Goal: Transaction & Acquisition: Purchase product/service

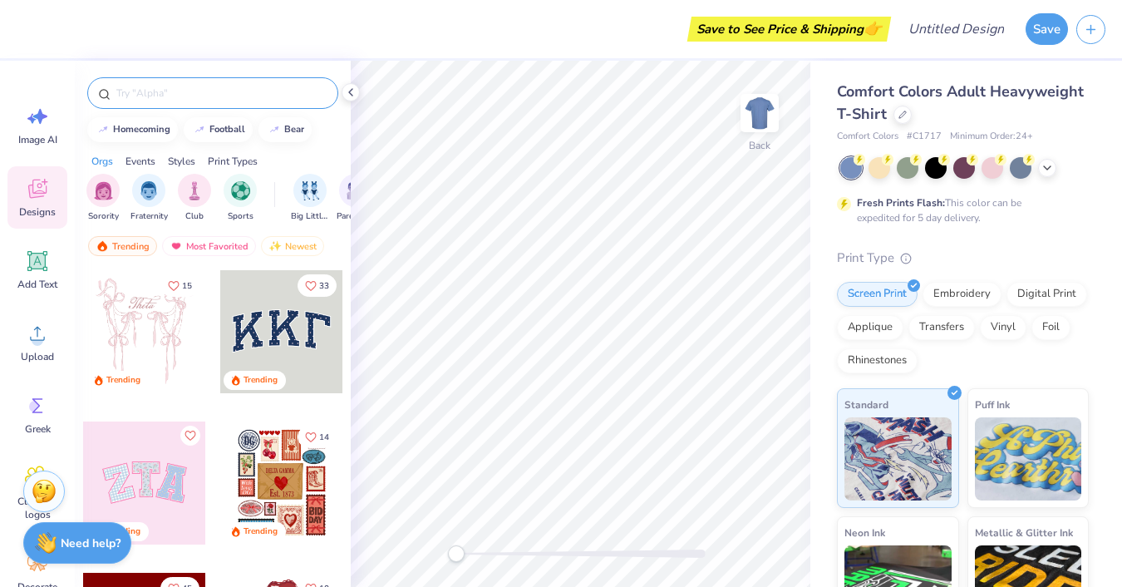
click at [245, 100] on input "text" at bounding box center [221, 93] width 213 height 17
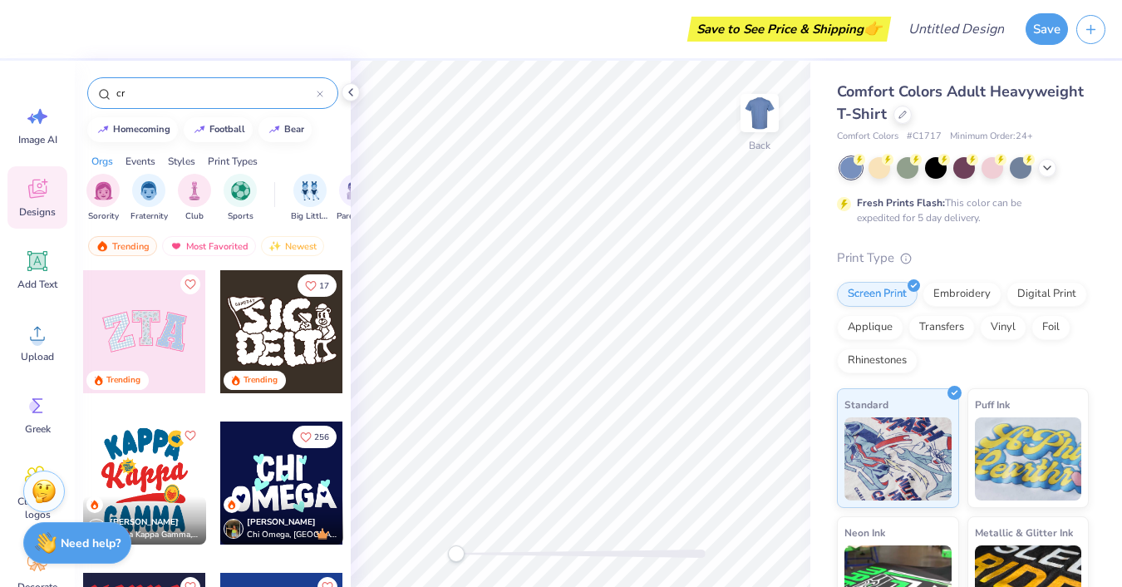
type input "c"
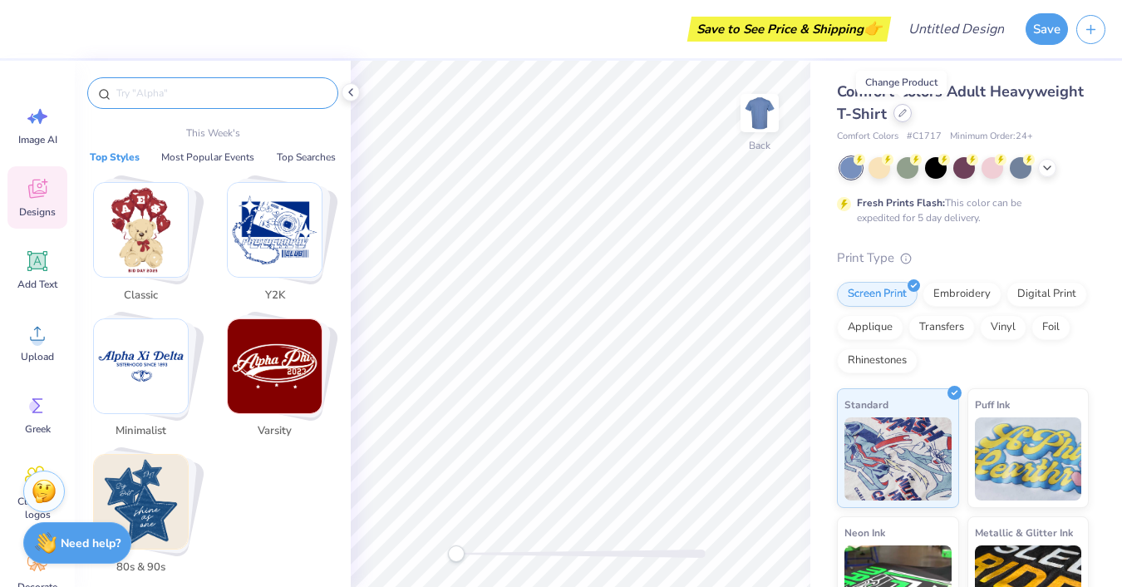
click at [903, 110] on icon at bounding box center [902, 113] width 8 height 8
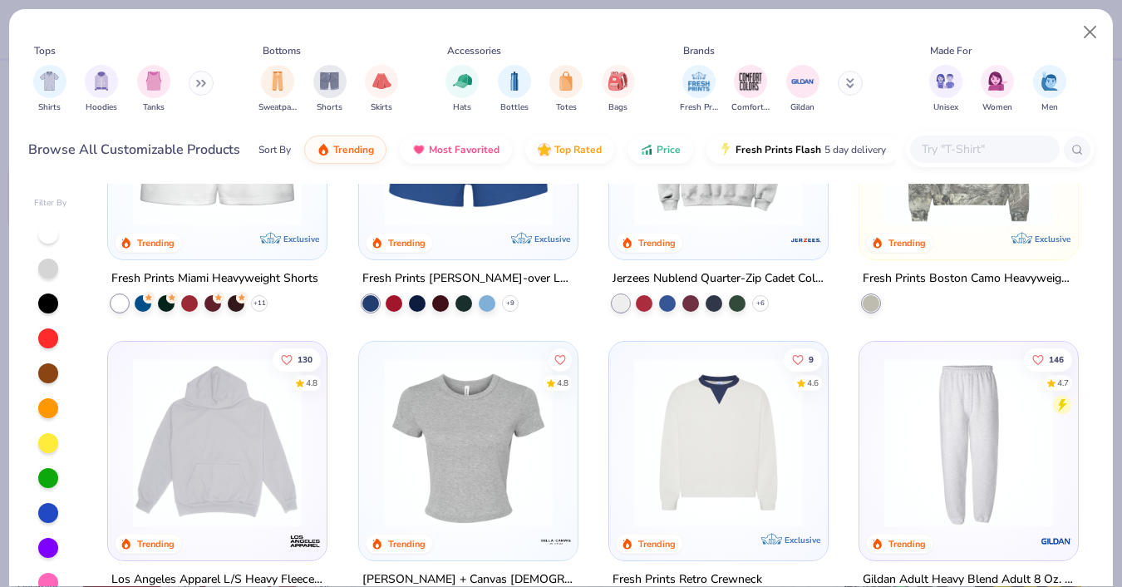
scroll to position [1363, 0]
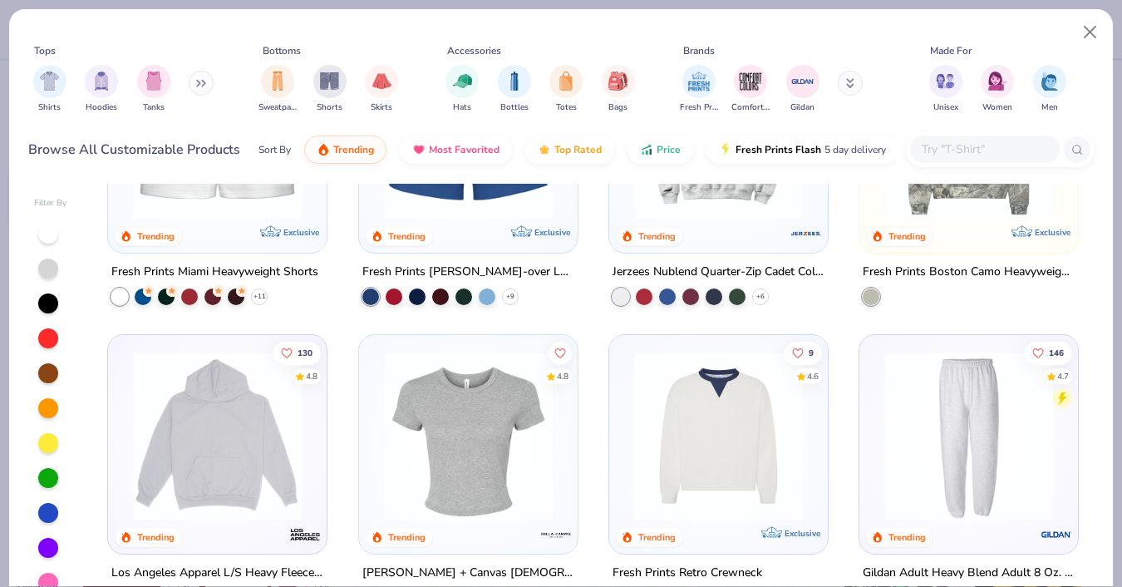
click at [523, 494] on img at bounding box center [468, 435] width 185 height 169
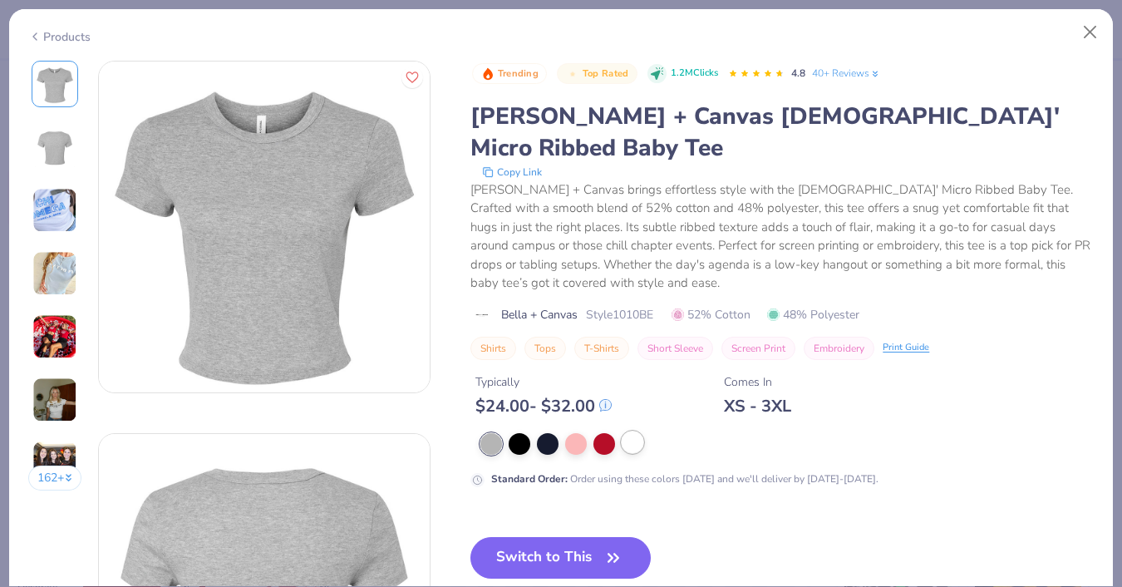
click at [639, 431] on div at bounding box center [632, 442] width 22 height 22
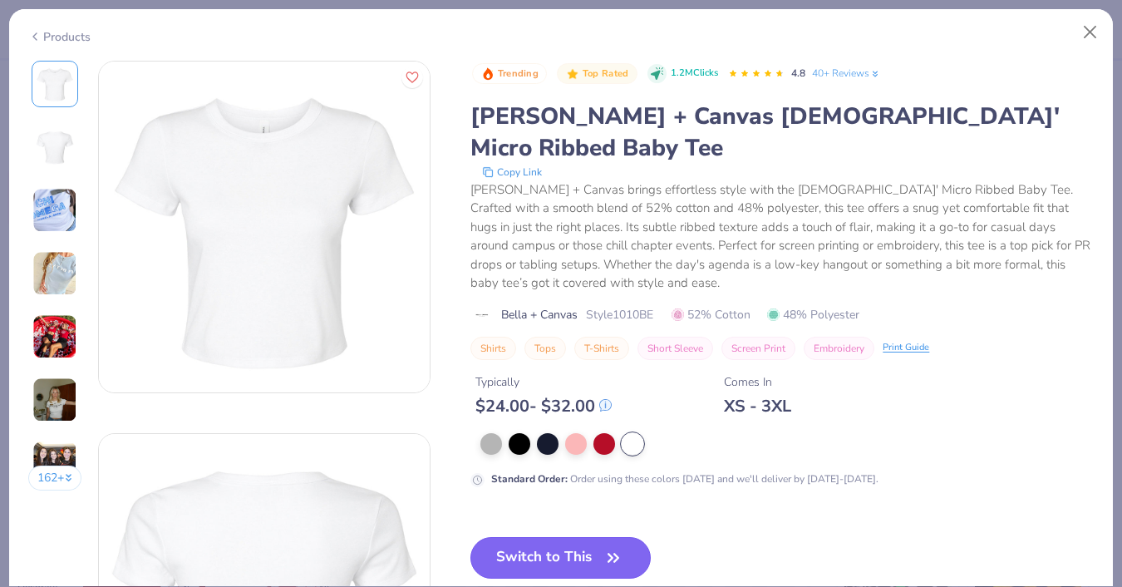
click at [587, 537] on button "Switch to This" at bounding box center [560, 558] width 180 height 42
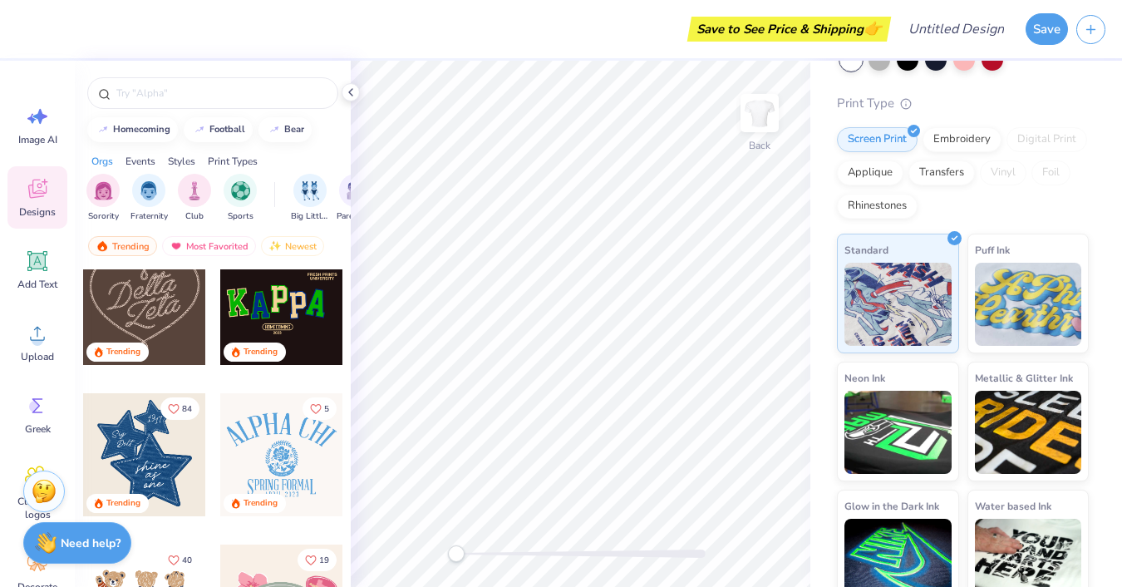
scroll to position [483, 0]
click at [172, 454] on div at bounding box center [144, 453] width 123 height 123
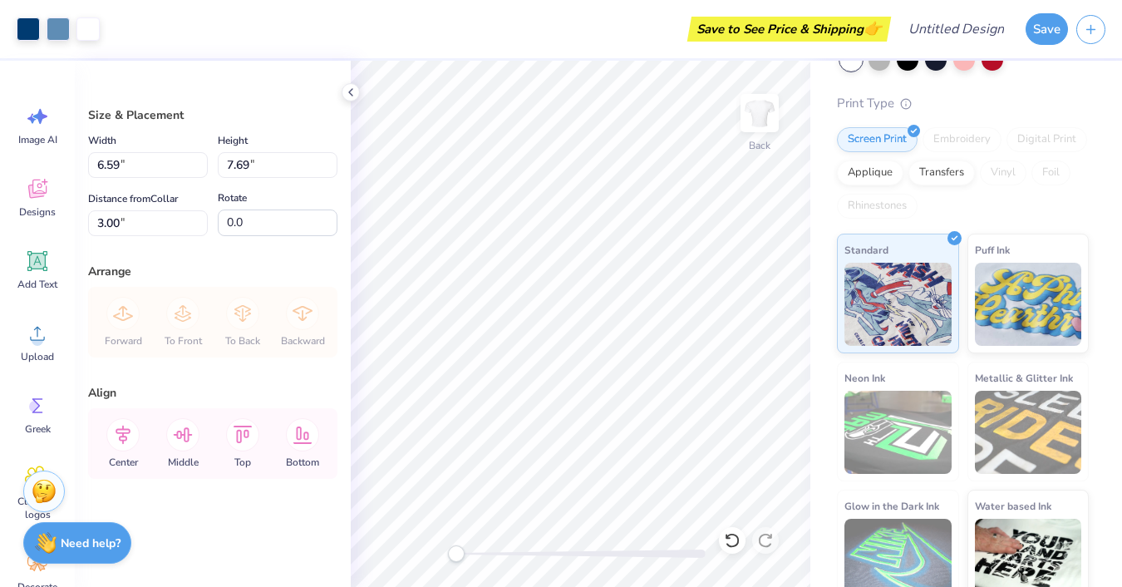
type input "6.59"
type input "7.69"
type input "5.44"
type input "6.36"
click at [351, 90] on icon at bounding box center [350, 92] width 13 height 13
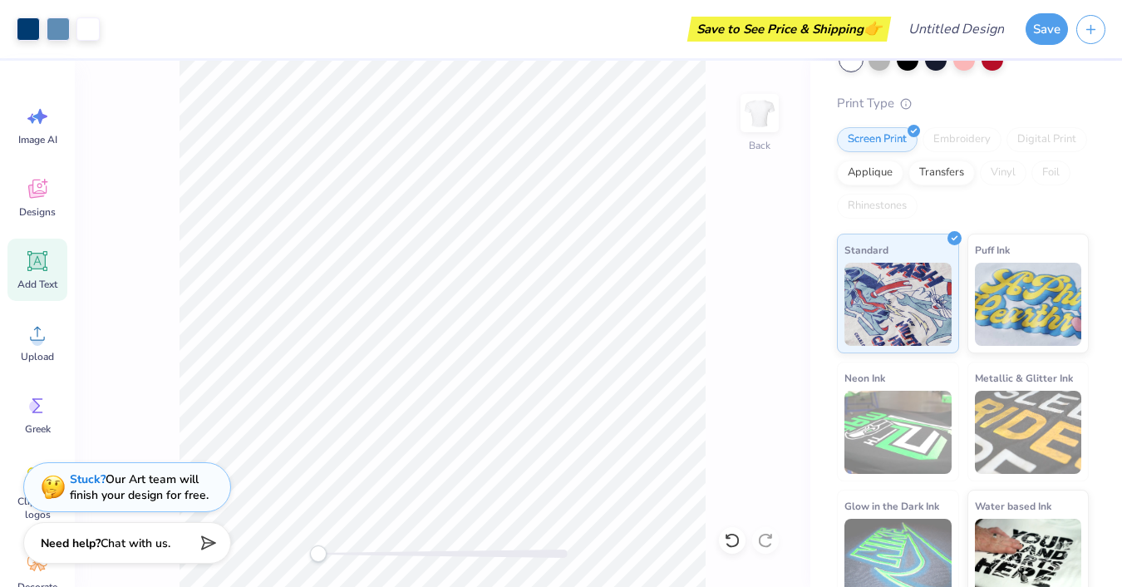
click at [45, 255] on icon at bounding box center [37, 261] width 20 height 20
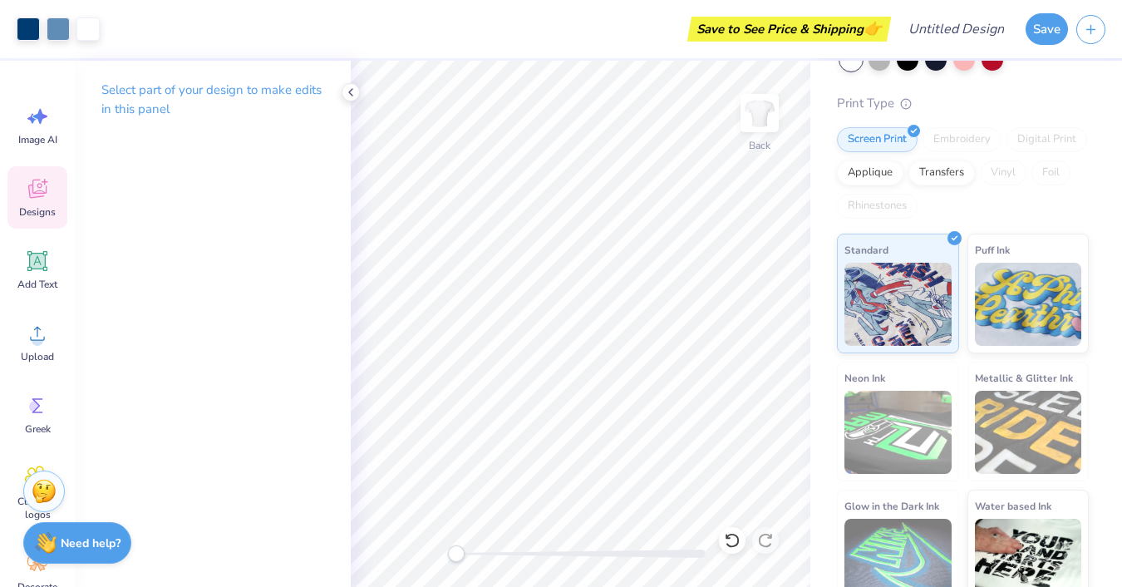
click at [44, 184] on icon at bounding box center [45, 182] width 7 height 7
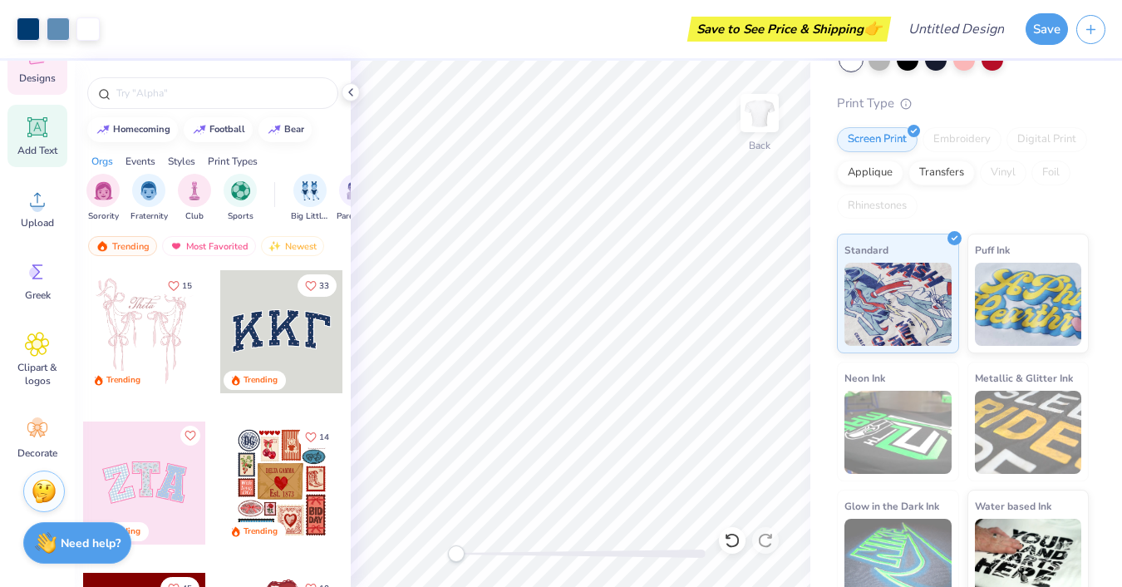
scroll to position [141, 0]
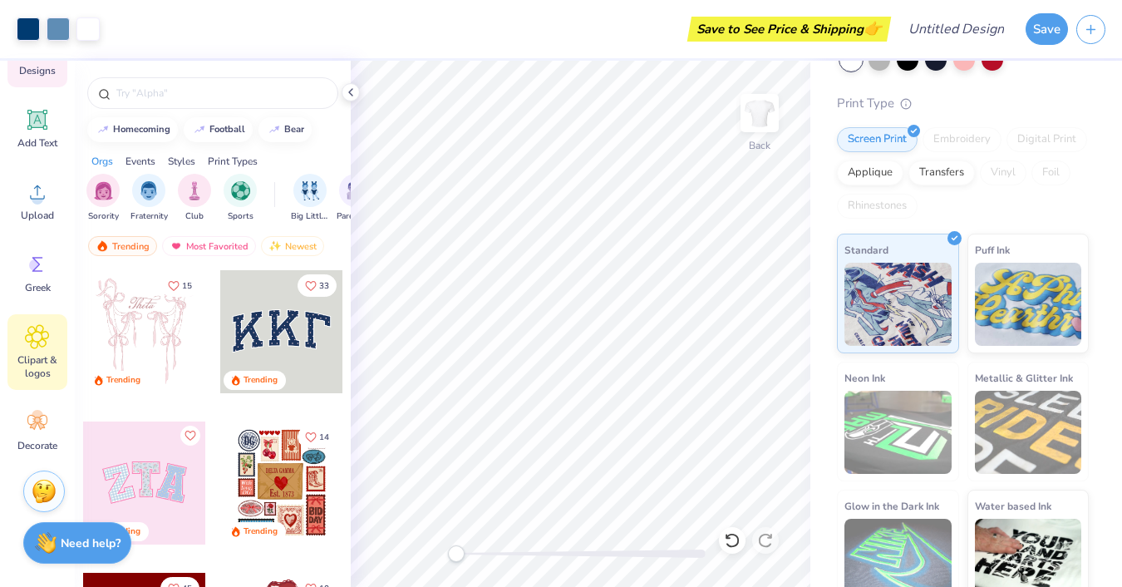
click at [41, 334] on icon at bounding box center [37, 336] width 10 height 10
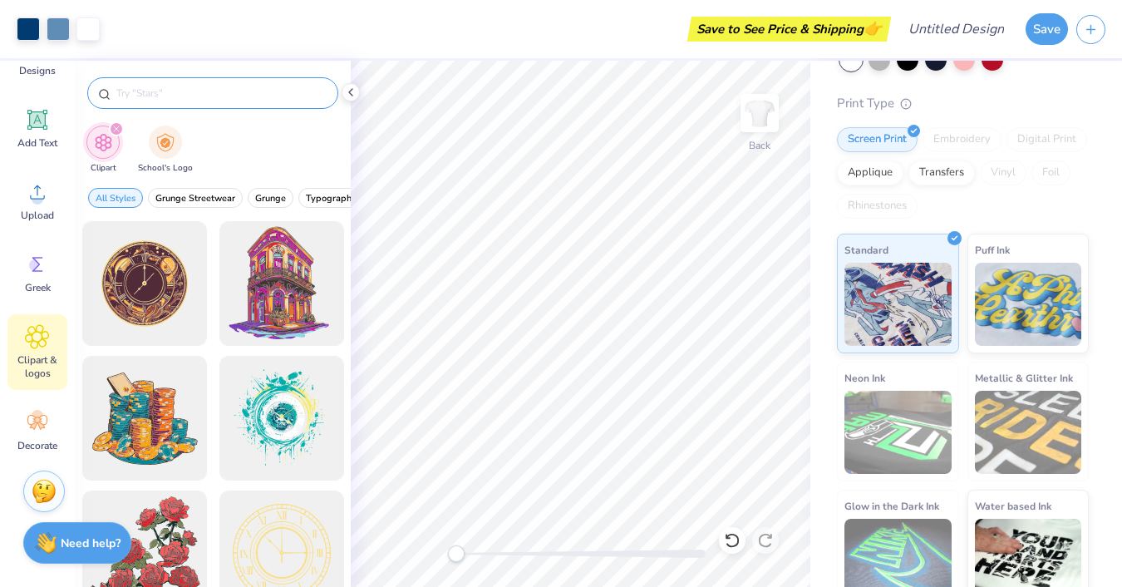
click at [204, 88] on input "text" at bounding box center [221, 93] width 213 height 17
type input "star"
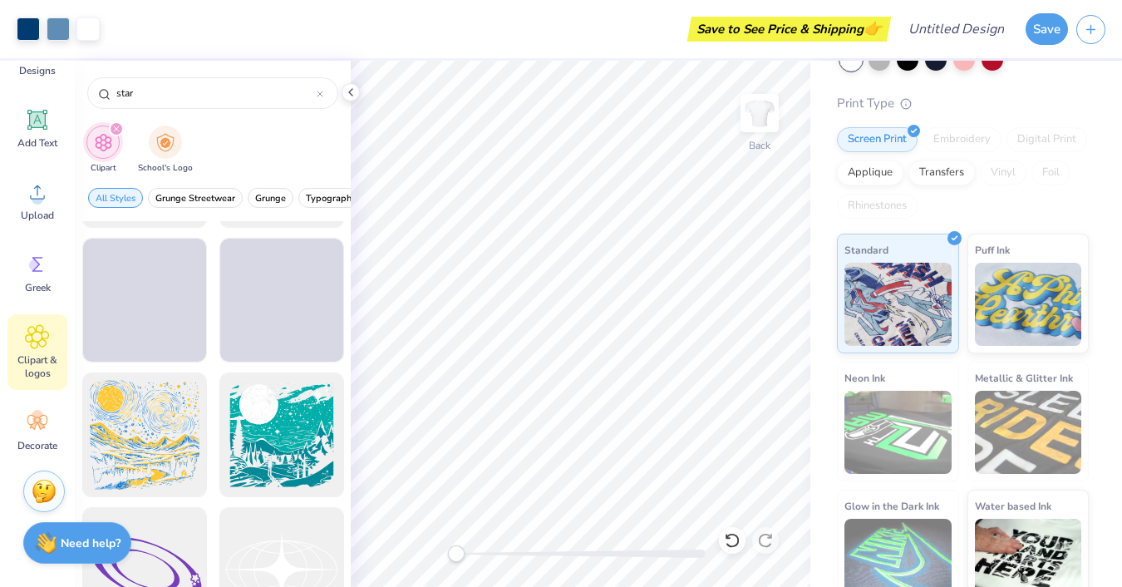
scroll to position [3081, 0]
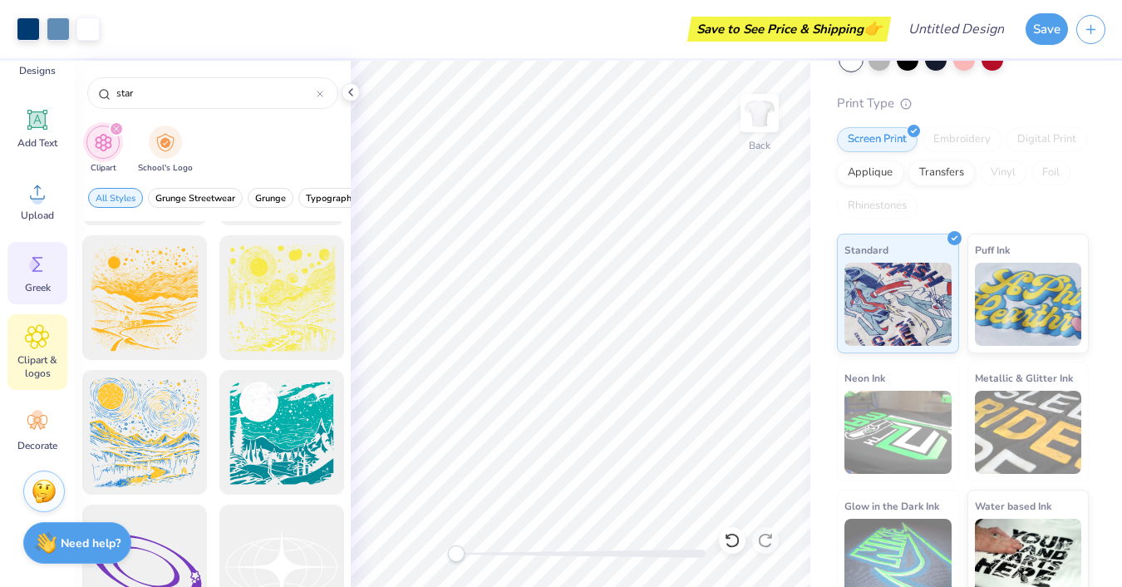
click at [51, 264] on div "Greek" at bounding box center [37, 273] width 60 height 62
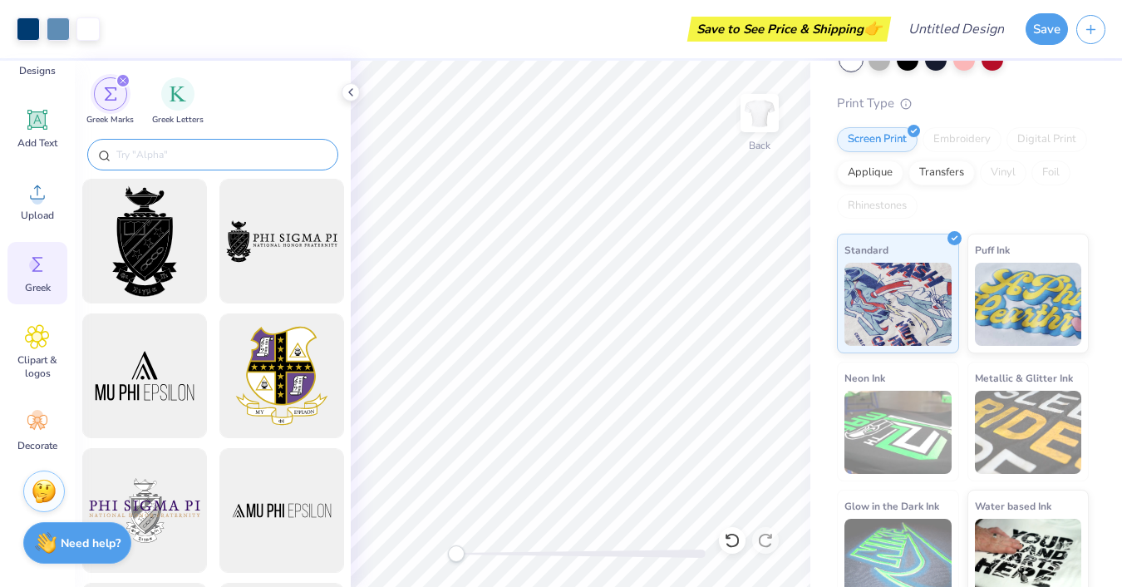
click at [194, 141] on div at bounding box center [212, 155] width 251 height 32
click at [197, 150] on input "text" at bounding box center [221, 154] width 213 height 17
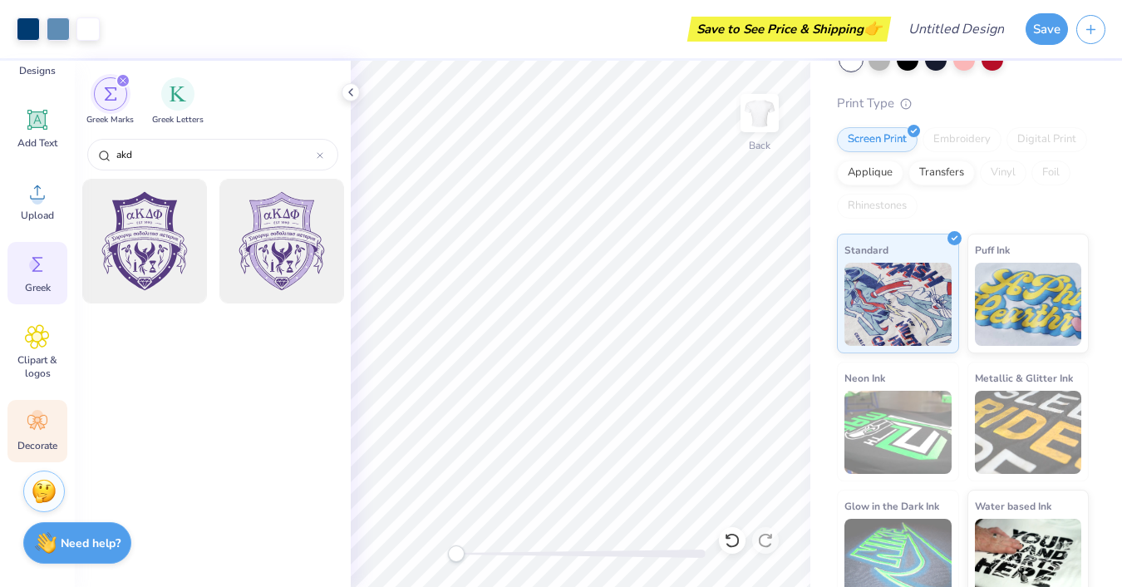
type input "akd"
click at [32, 428] on icon at bounding box center [37, 422] width 25 height 25
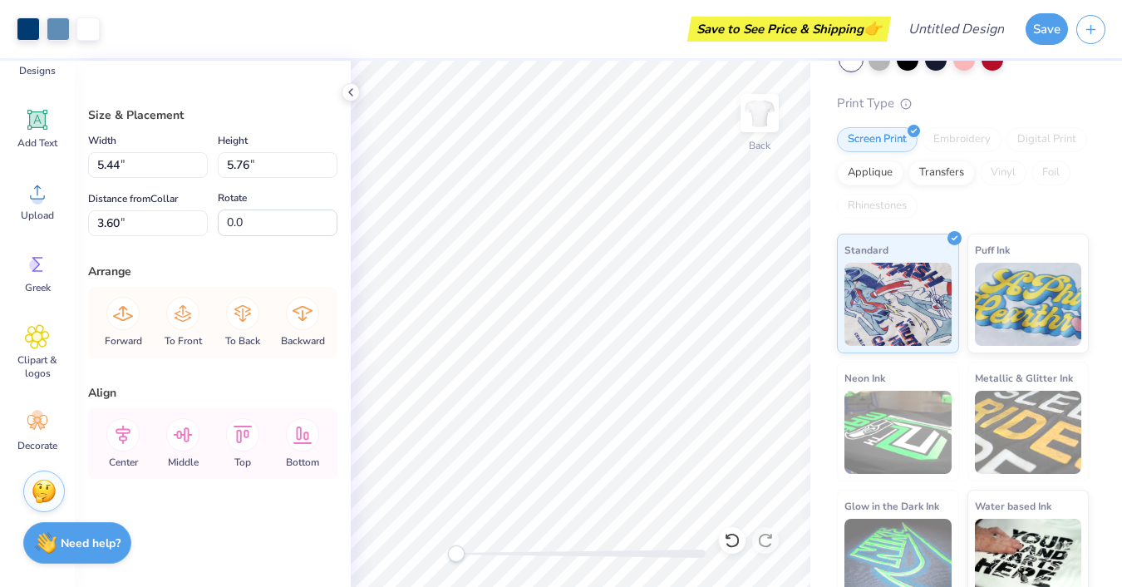
type input "3.63"
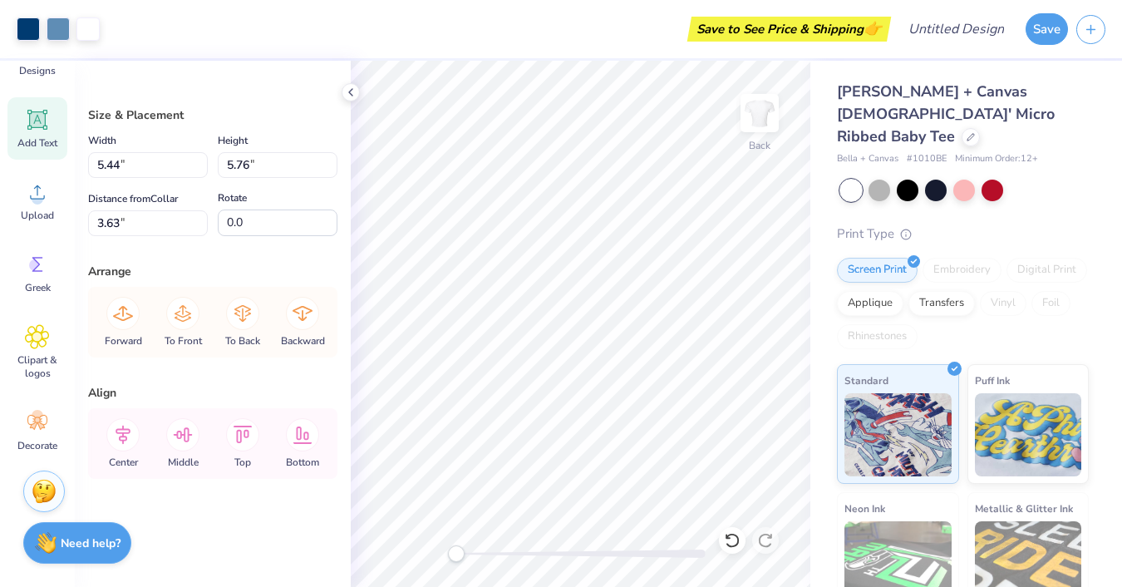
click at [49, 116] on icon at bounding box center [37, 119] width 25 height 25
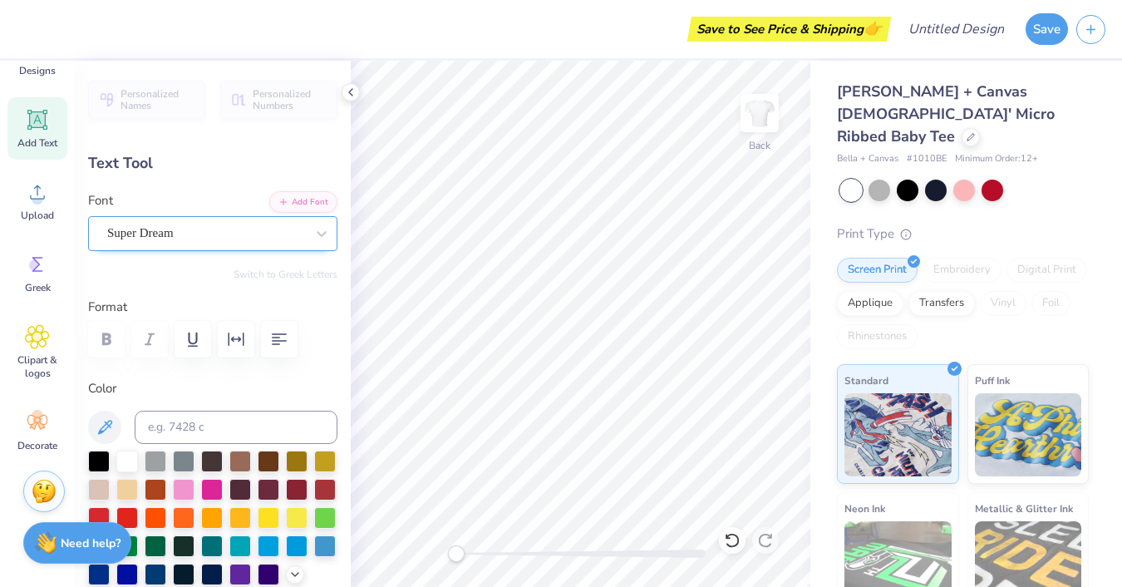
click at [297, 232] on div "Super Dream" at bounding box center [206, 233] width 201 height 26
click at [323, 228] on icon at bounding box center [321, 233] width 17 height 17
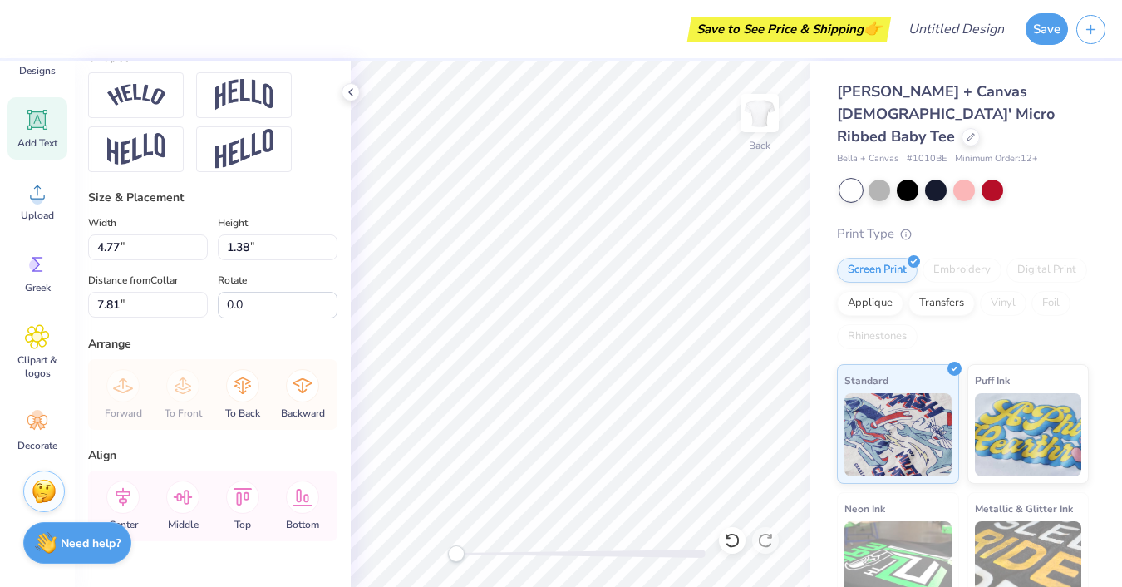
scroll to position [785, 0]
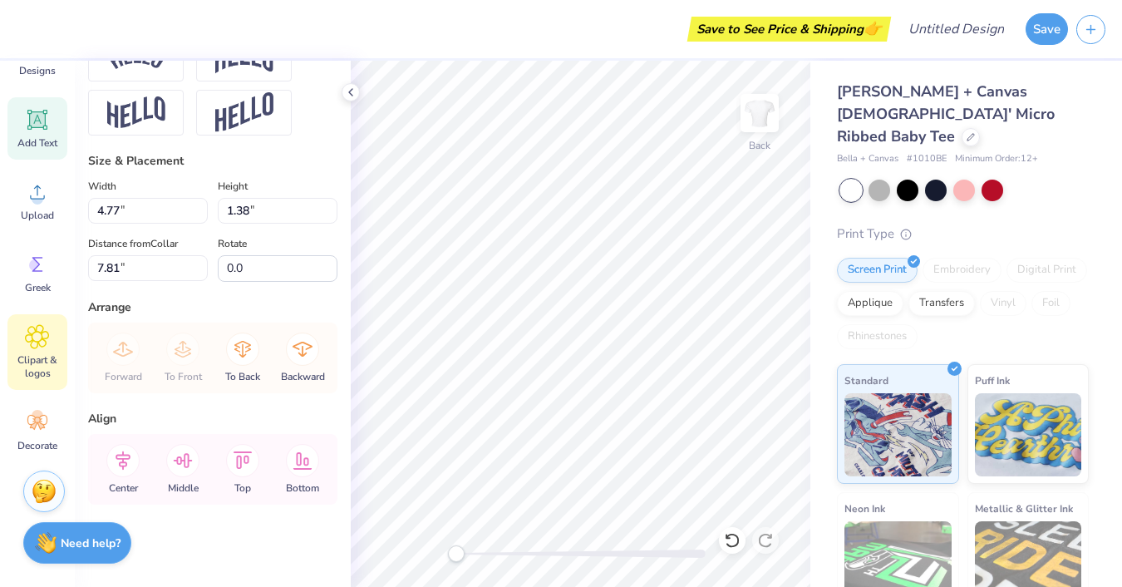
click at [27, 336] on icon at bounding box center [37, 336] width 24 height 25
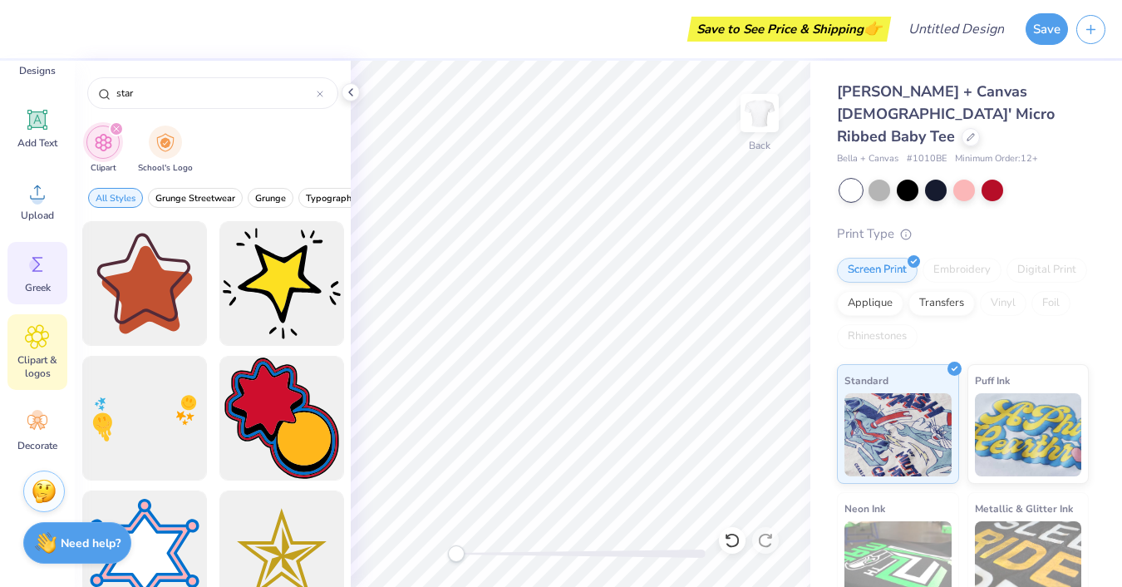
click at [49, 264] on icon at bounding box center [37, 264] width 25 height 25
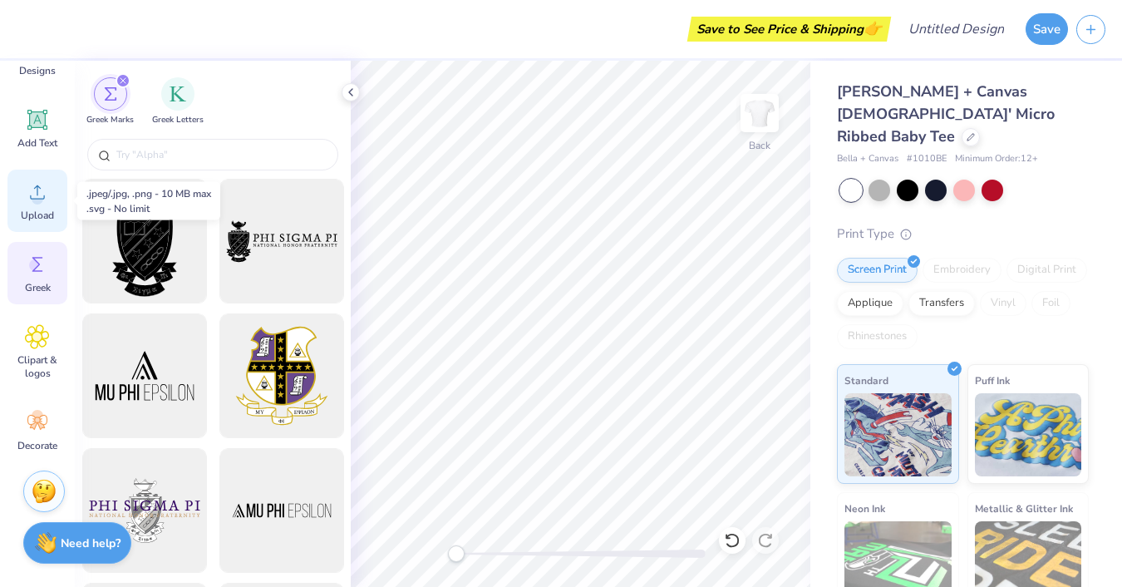
click at [28, 204] on div "Upload" at bounding box center [37, 200] width 60 height 62
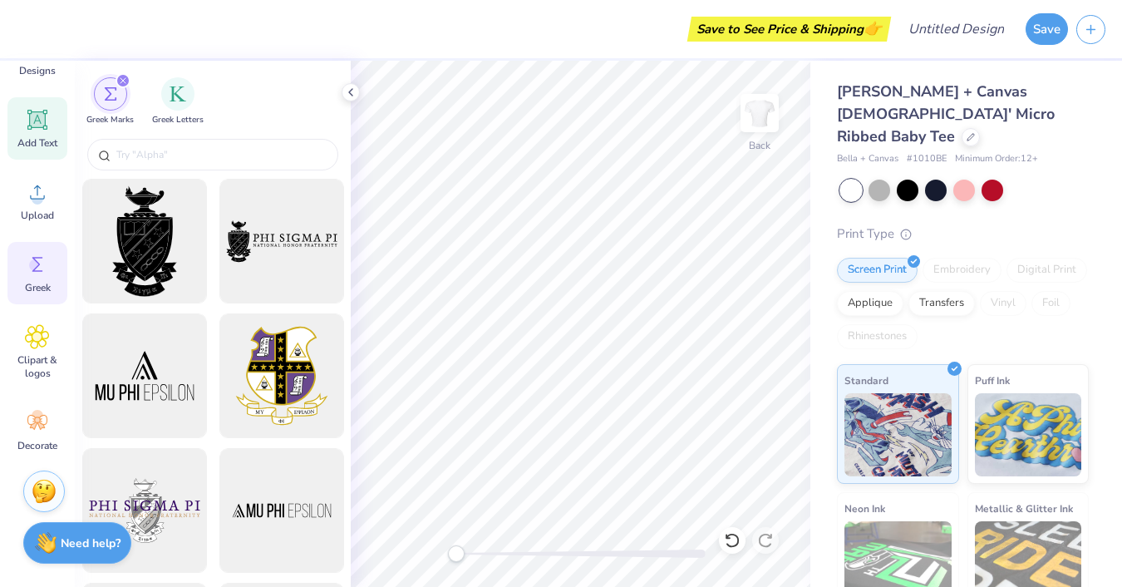
click at [37, 131] on icon at bounding box center [37, 119] width 25 height 25
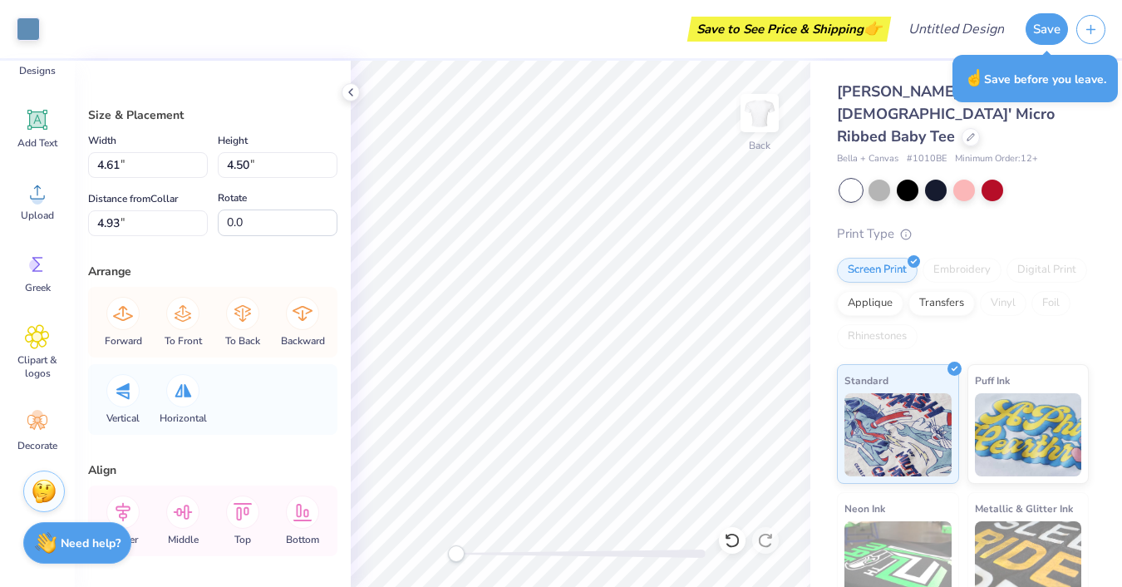
type input "4.14"
type input "4.04"
type input "5.39"
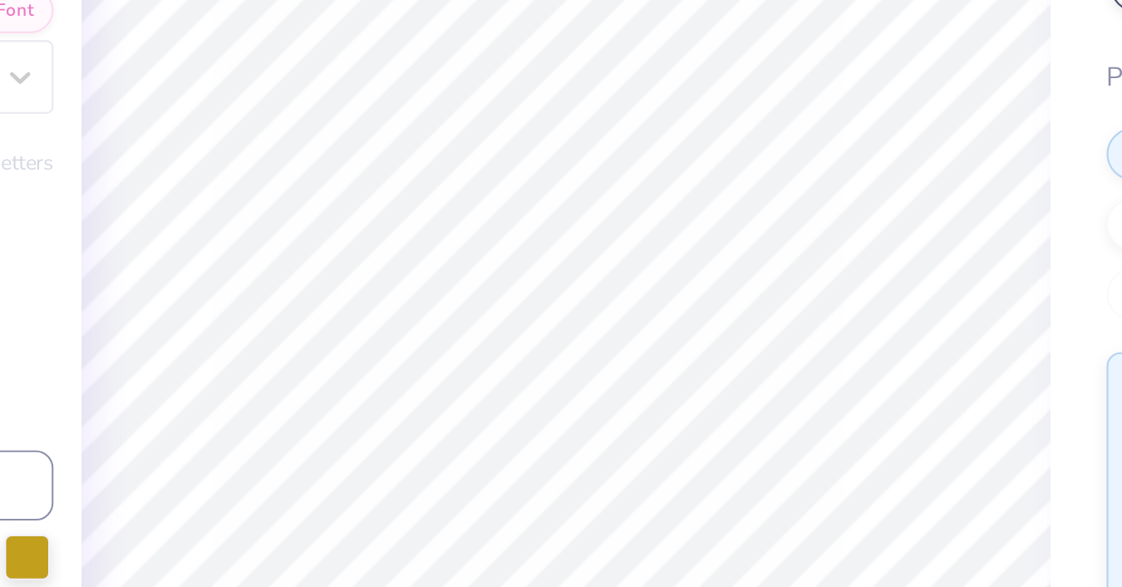
scroll to position [0, 0]
type textarea "alpha"
type input "0.87"
type input "0.46"
type input "7.18"
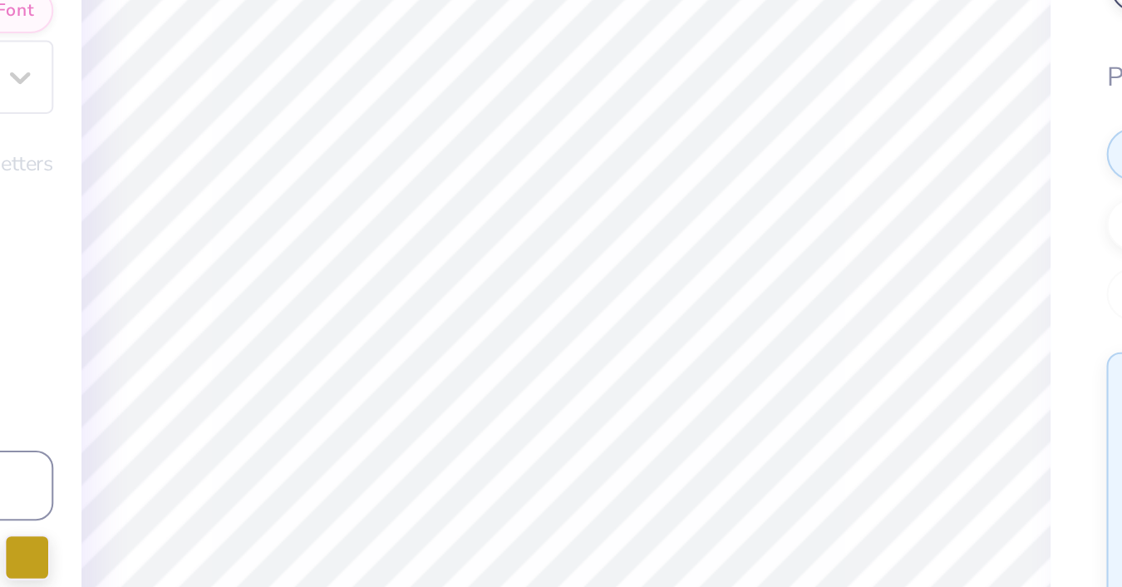
type textarea "kappa"
type input "0.0"
type input "1.17"
type input "0.34"
type input "7.76"
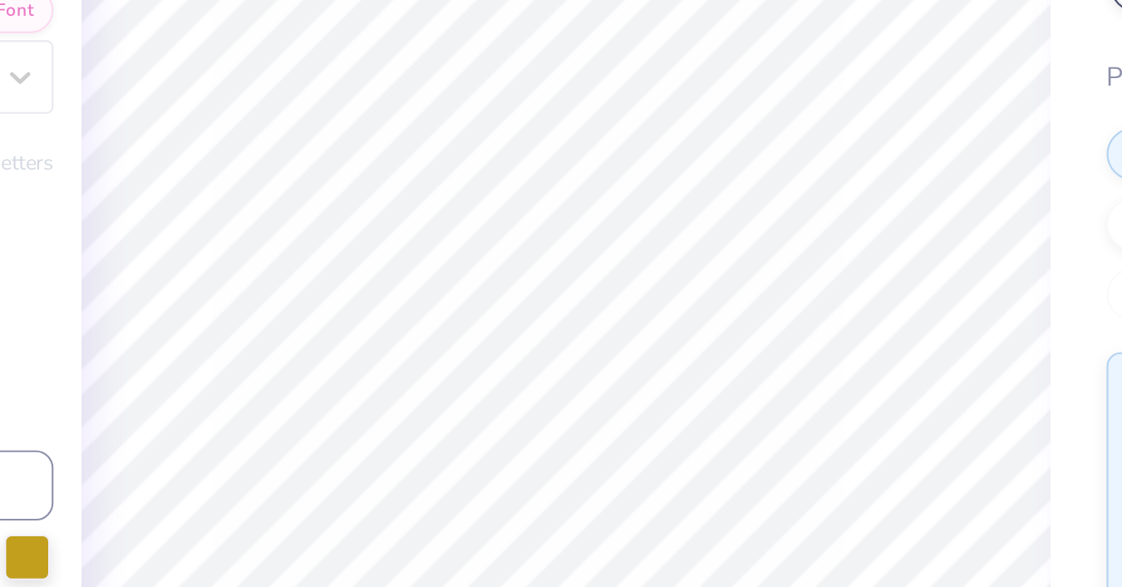
type input "-5.3"
type textarea "delta"
type input "0.0"
type input "1.86"
type input "0.68"
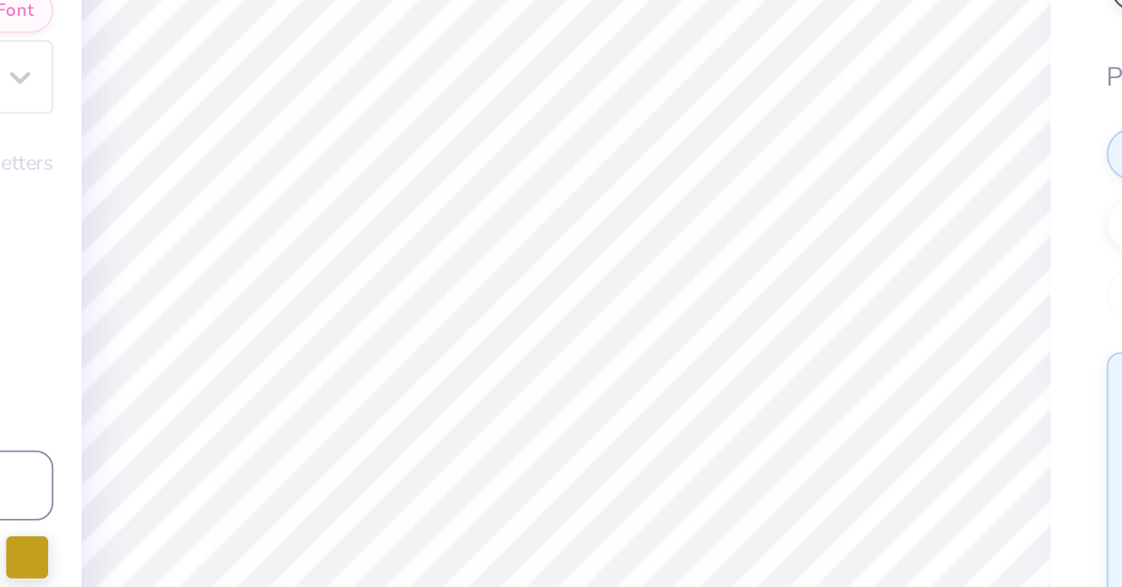
type input "7.61"
type input "-5.3"
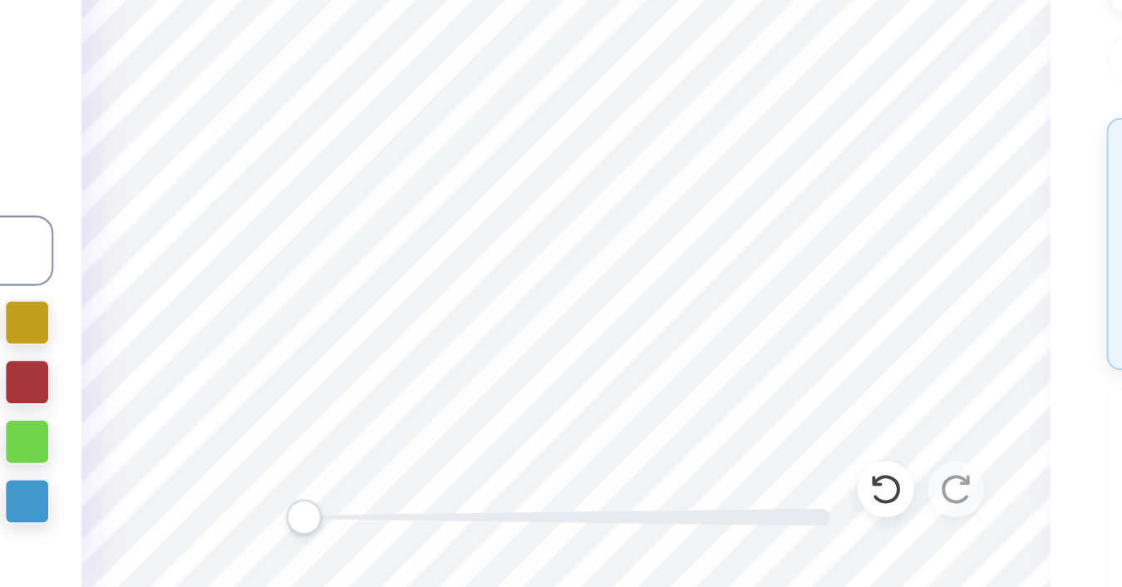
type input "9.20"
type textarea "phi"
type input "0.0"
type input "2.21"
type input "0.82"
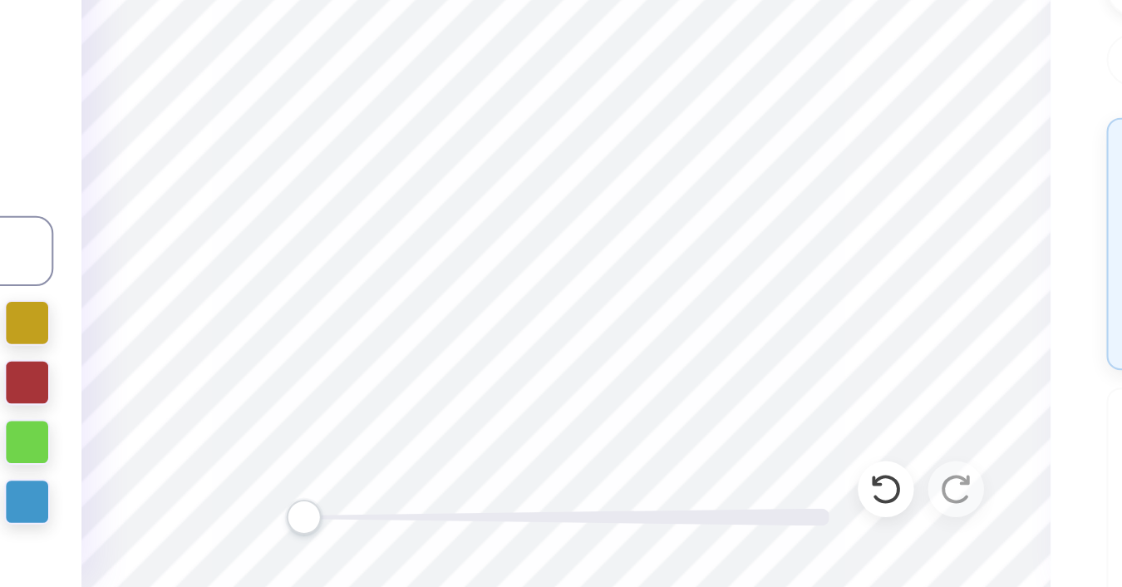
type input "6.33"
type input "-5.3"
type input "1.50"
type input "0.56"
type input "6.38"
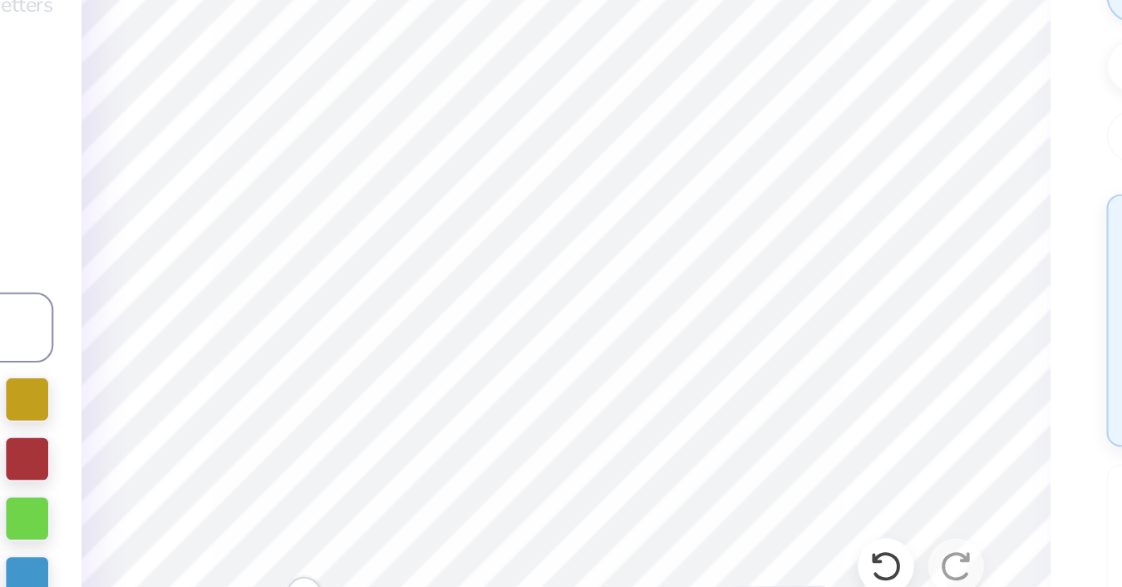
type input "0.0"
type input "6.43"
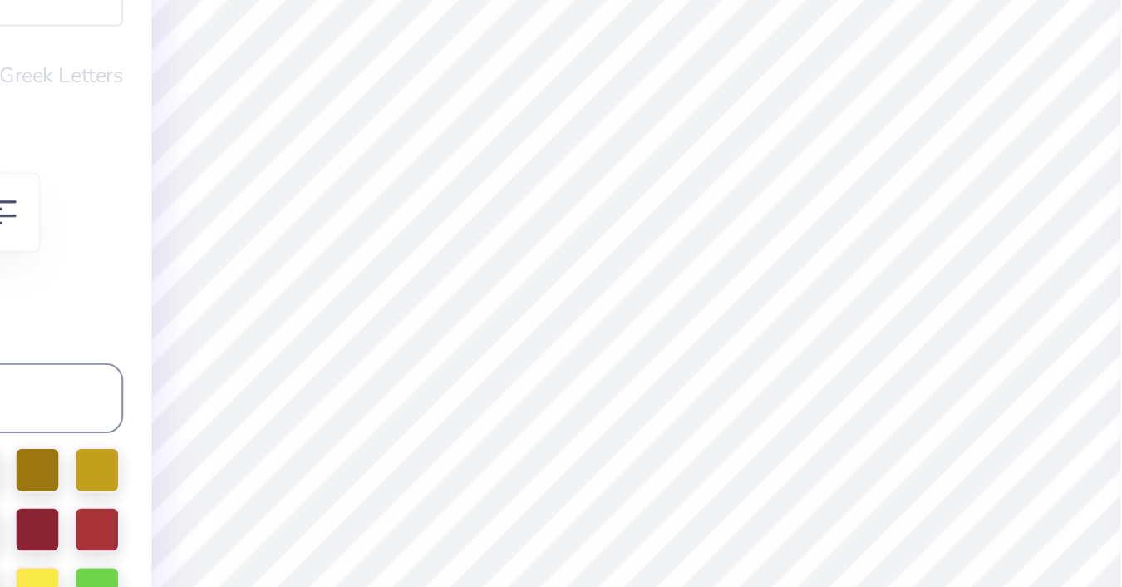
type input "0.0"
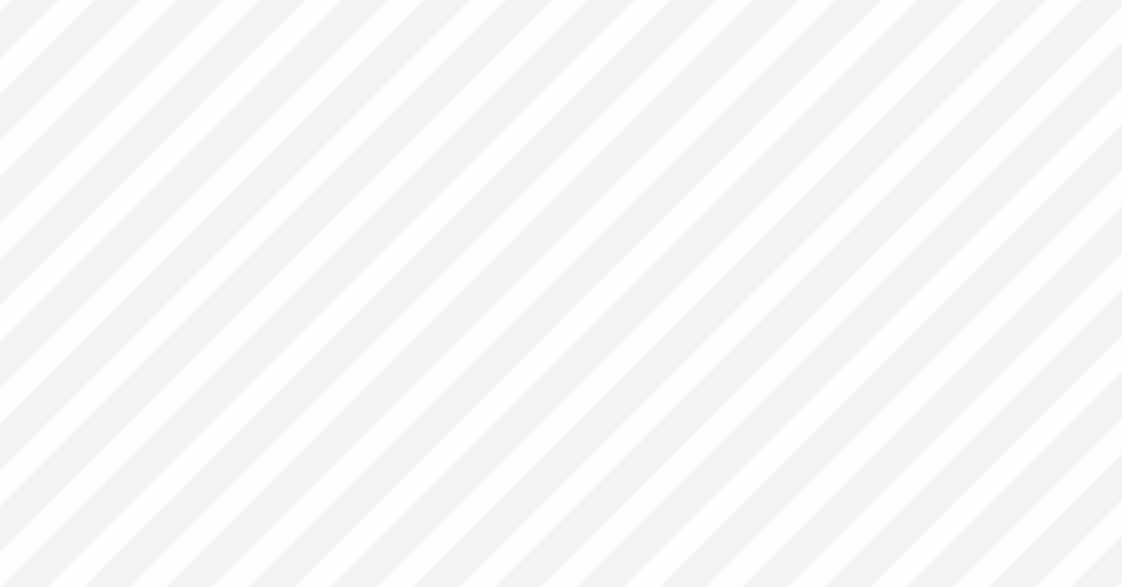
type input "0.55"
type input "6.46"
type input "0.0"
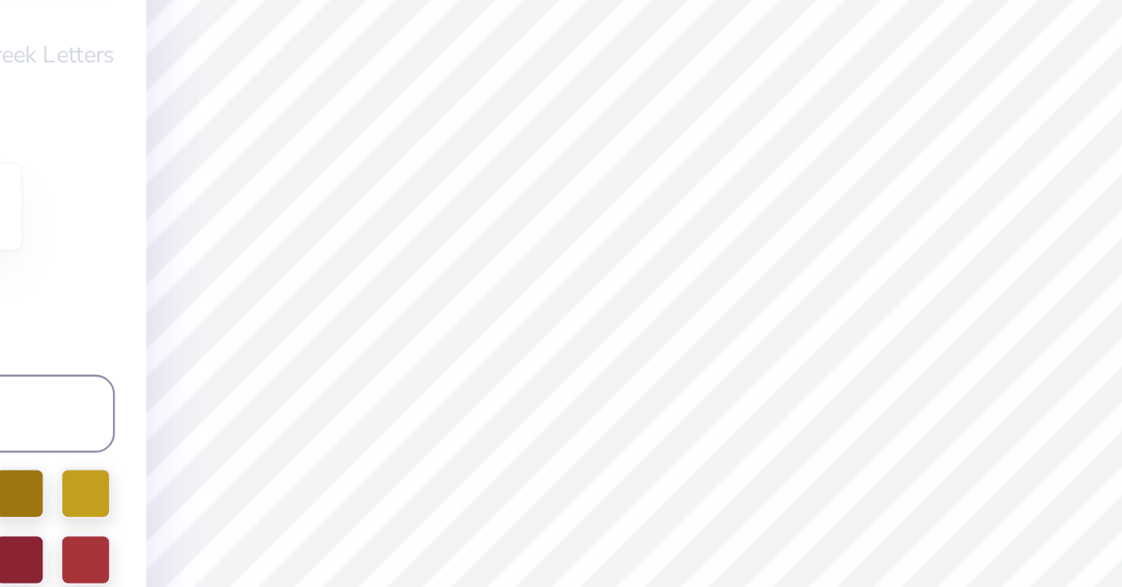
type input "2.30"
type input "0.70"
type input "7.12"
type input "-5.3"
type input "1.59"
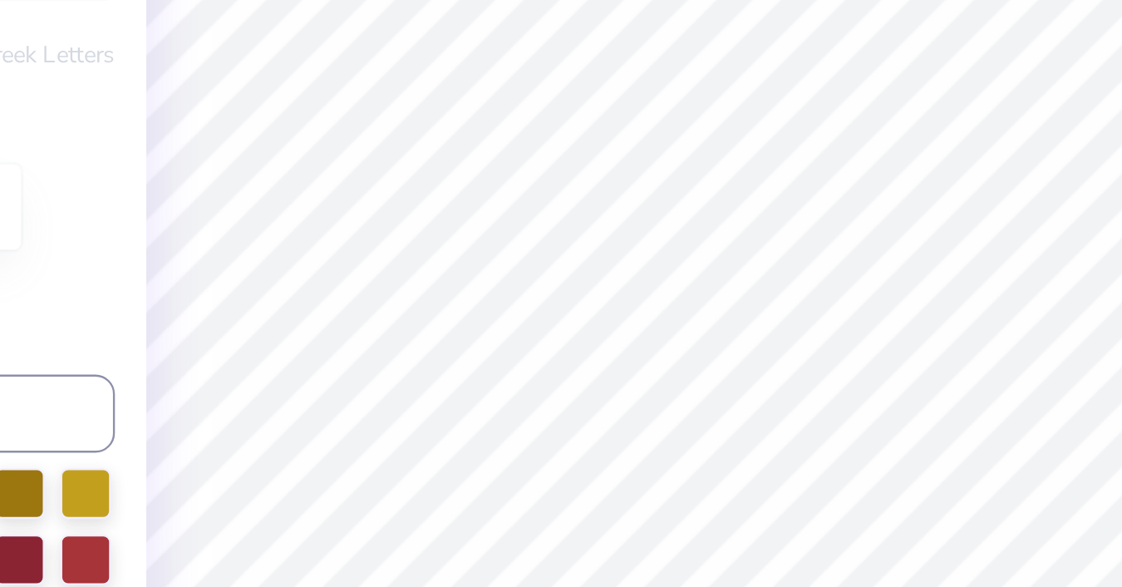
type input "0.49"
type input "7.26"
type input "0.0"
type input "1.60"
type input "0.50"
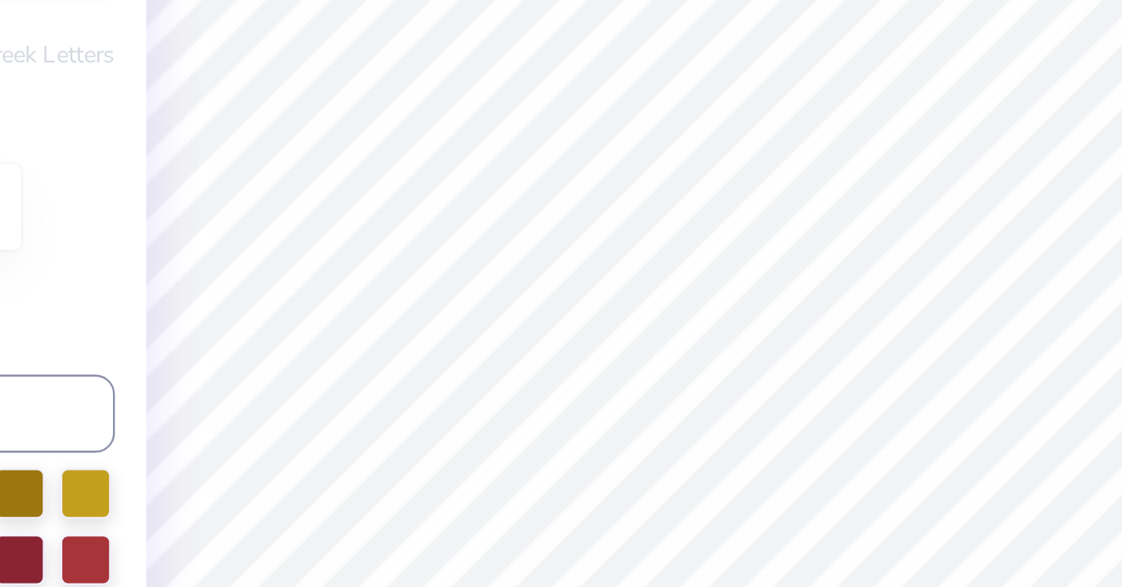
type input "7.25"
type input "0.0"
type input "6.98"
type input "0.0"
type input "1.86"
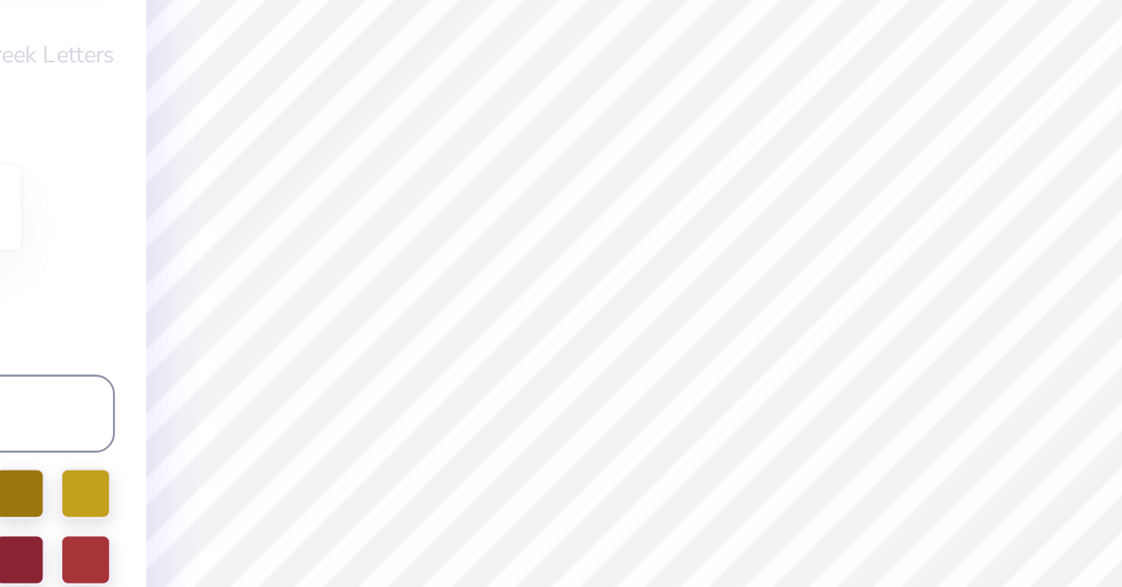
type input "0.68"
type input "7.61"
type input "-5.3"
type input "1.24"
type input "0.46"
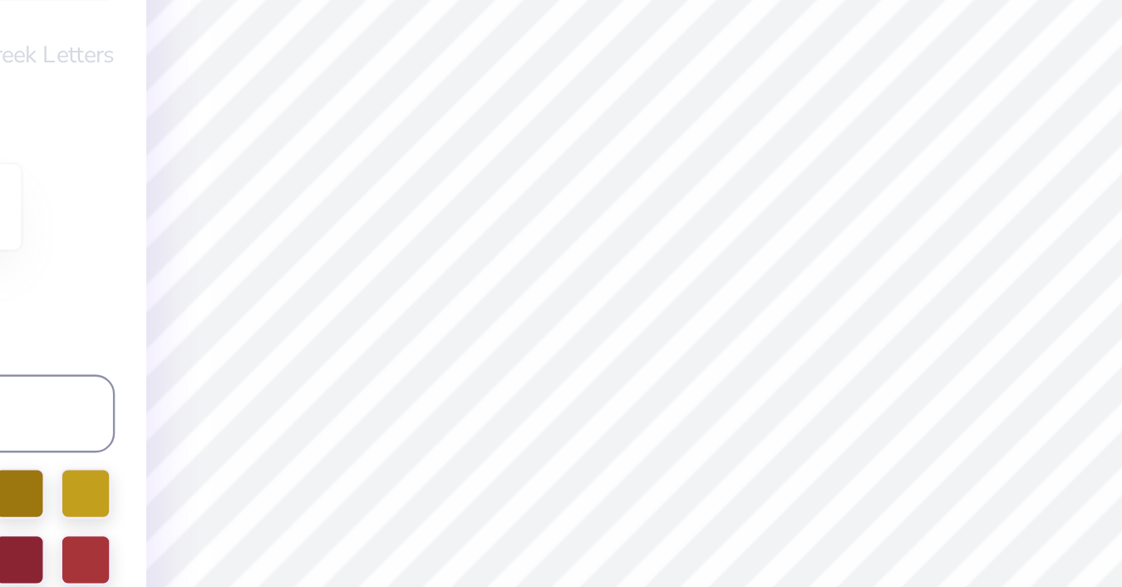
type input "7.65"
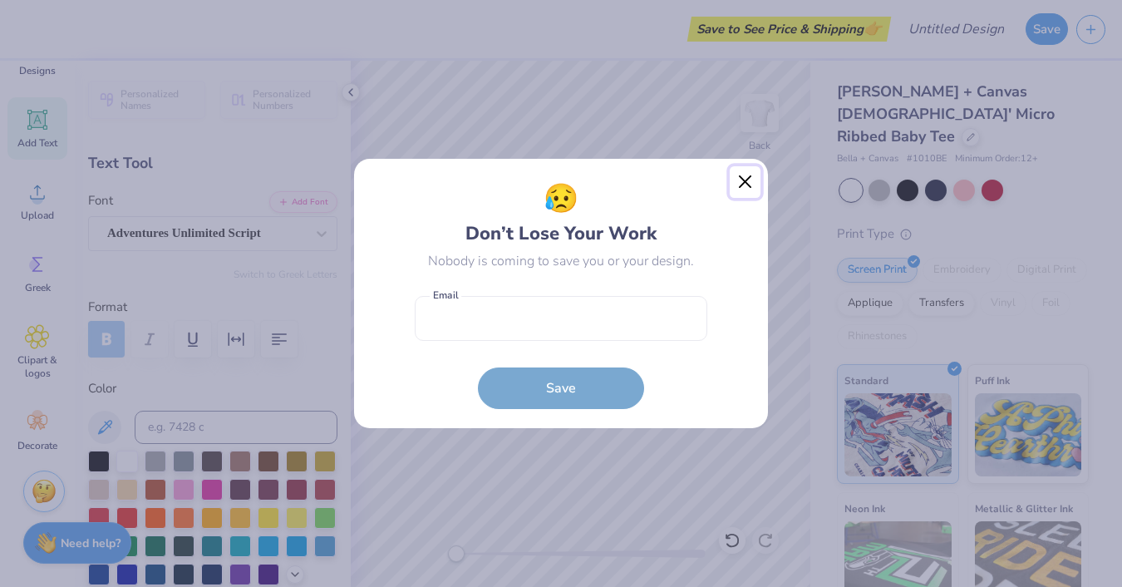
click at [749, 177] on button "Close" at bounding box center [745, 182] width 32 height 32
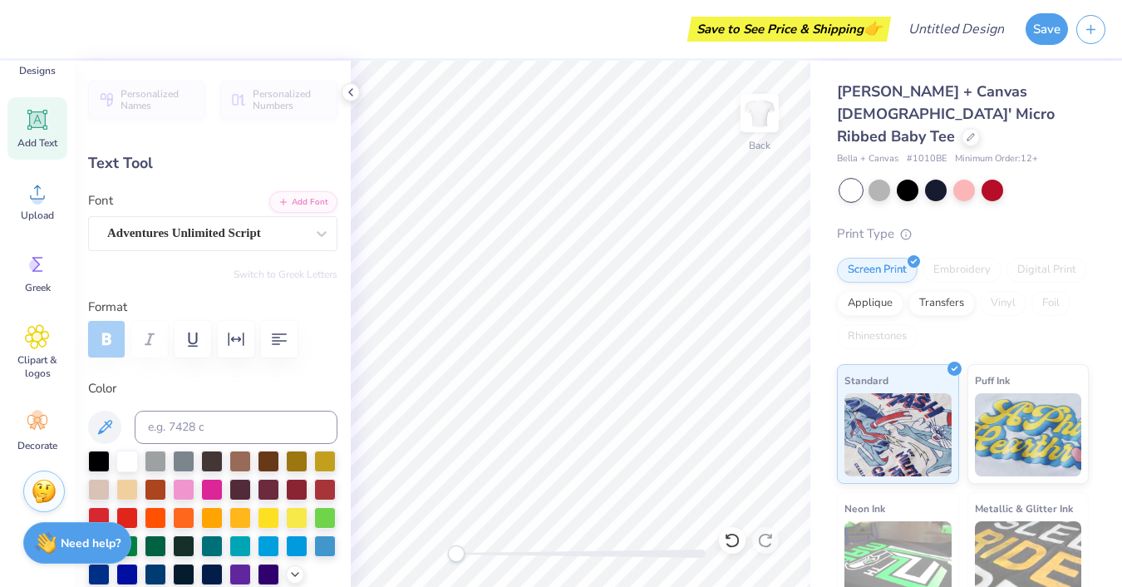
type input "0.0"
type input "7.48"
type input "0.0"
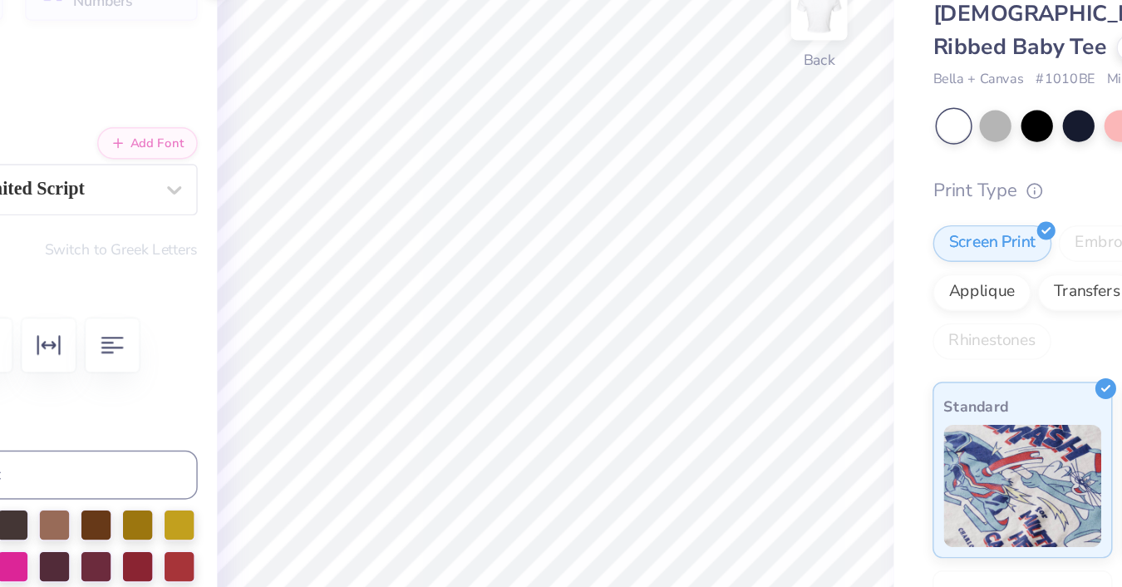
type input "1.36"
type input "0.82"
type input "9.16"
type input "-5.3"
type input "0.96"
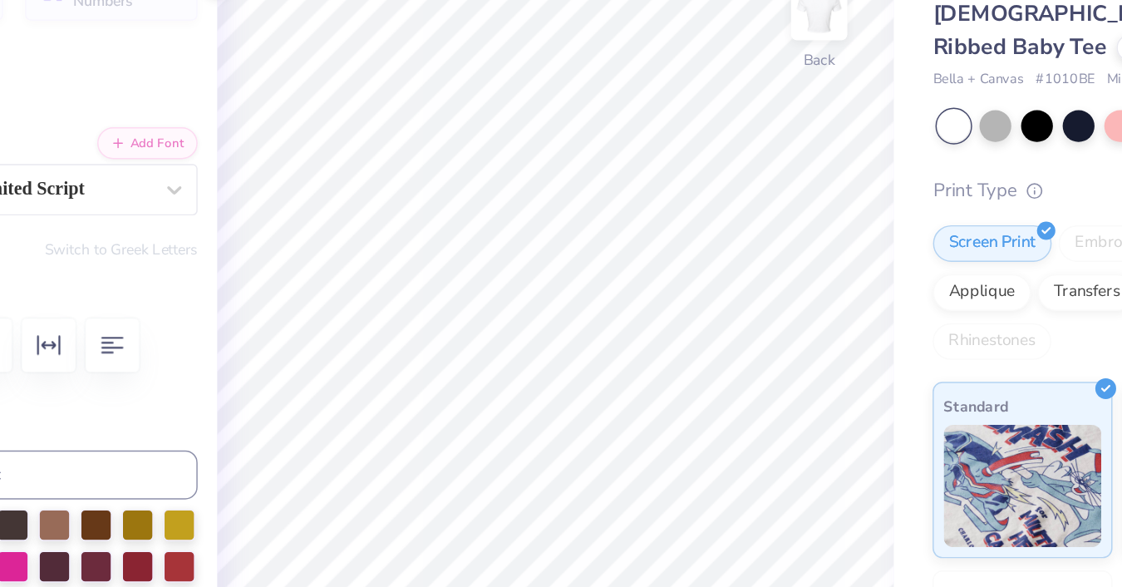
type input "0.58"
type input "7.88"
type input "0.0"
type input "1.50"
type input "0.55"
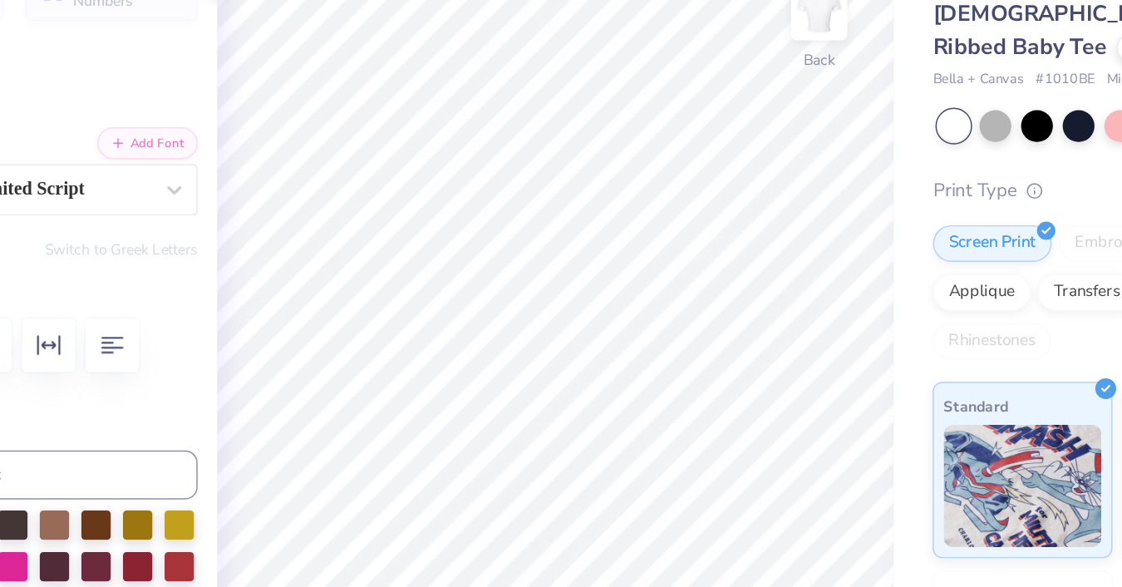
type input "6.44"
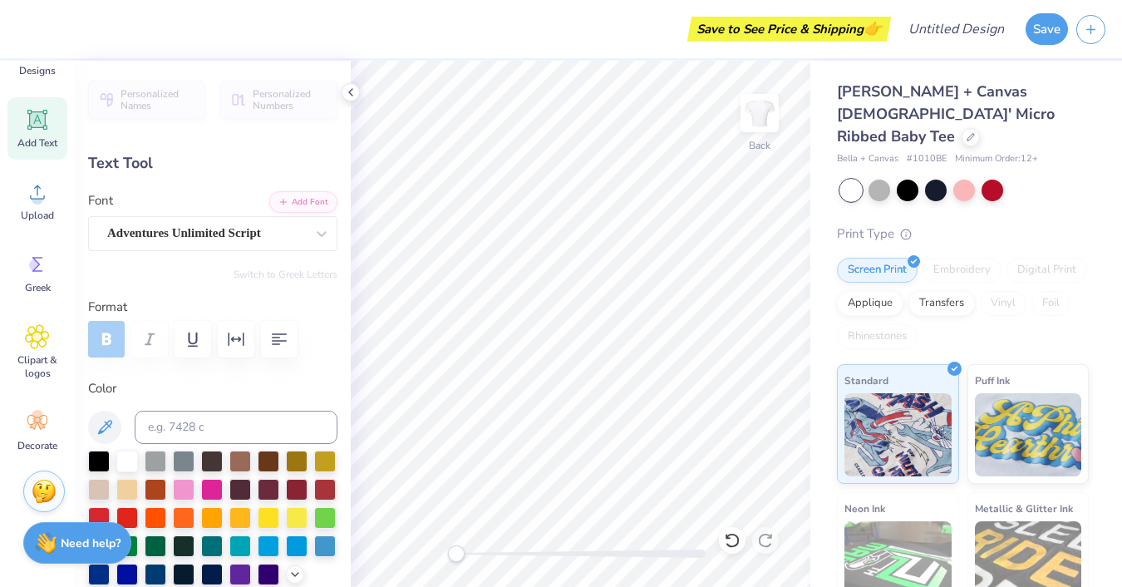
click at [633, 28] on div "Save to See Price & Shipping 👉" at bounding box center [456, 29] width 862 height 58
click at [351, 92] on icon at bounding box center [350, 92] width 13 height 13
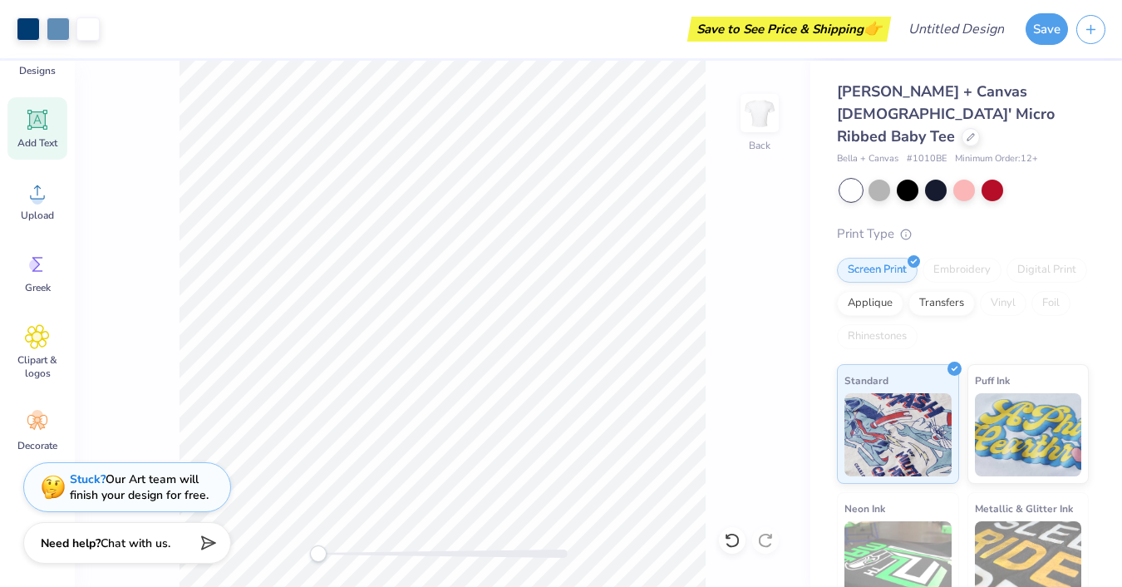
type input "0.0"
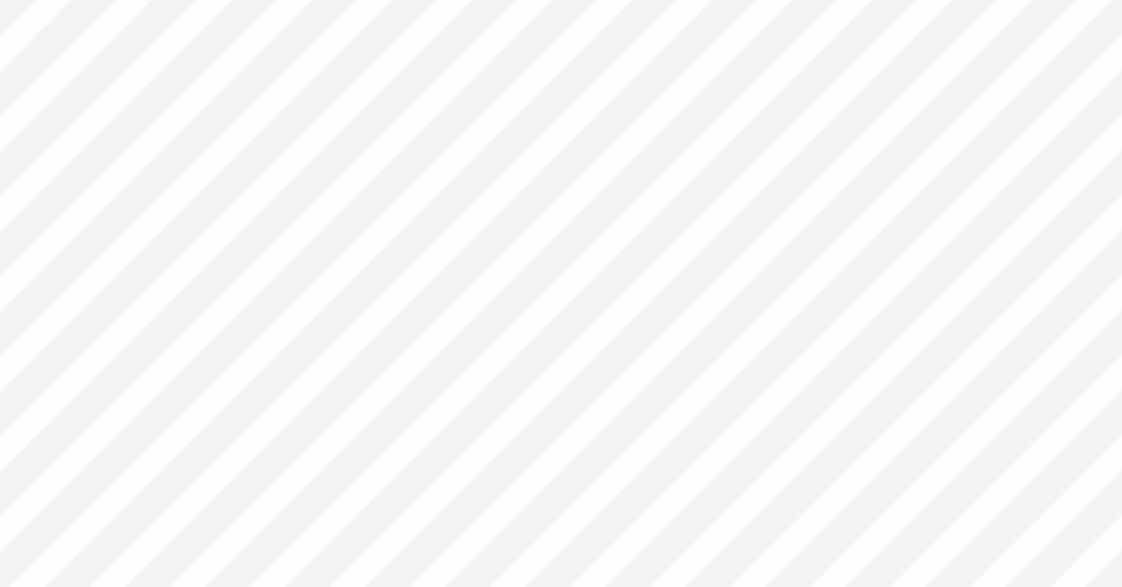
type input "6.16"
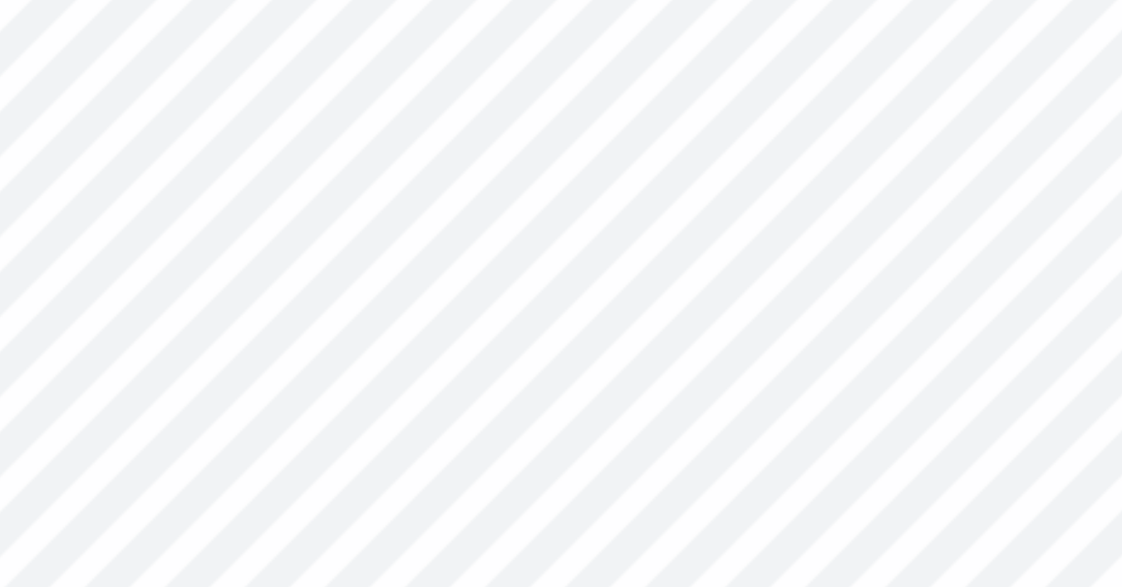
type input "0.0"
type input "6.44"
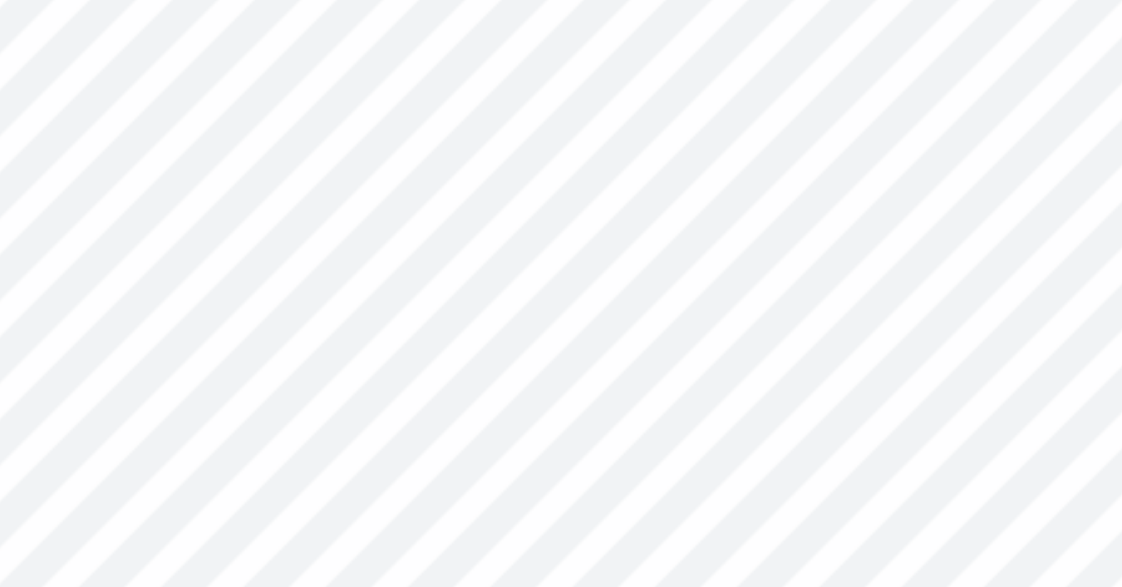
type input "0.0"
type input "1.60"
type input "0.50"
type input "6.98"
type input "0.0"
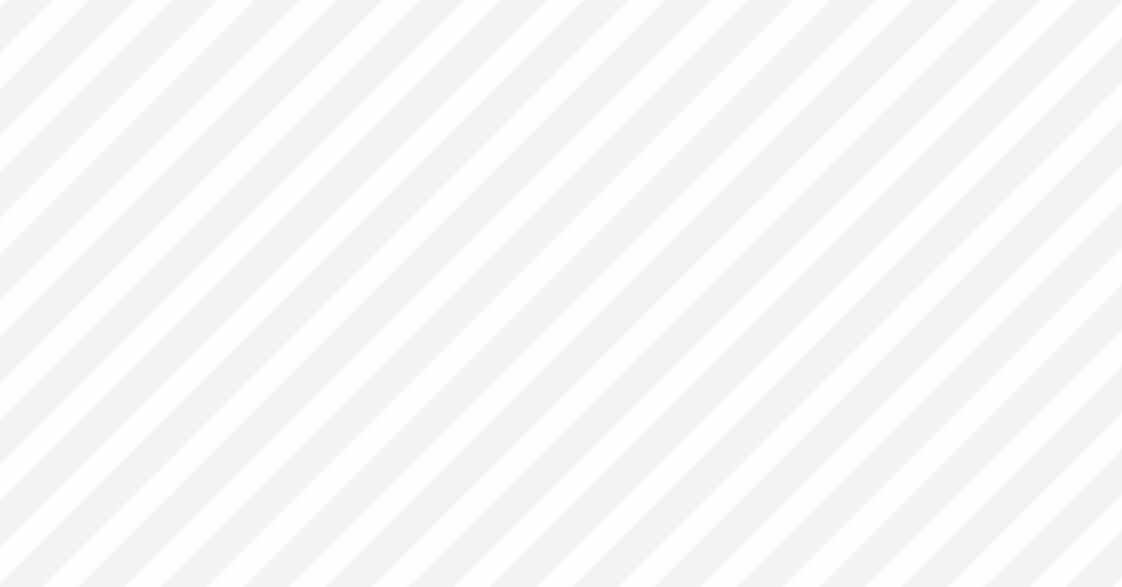
type input "1.50"
type input "0.55"
type input "6.44"
type input "0.0"
type input "1.24"
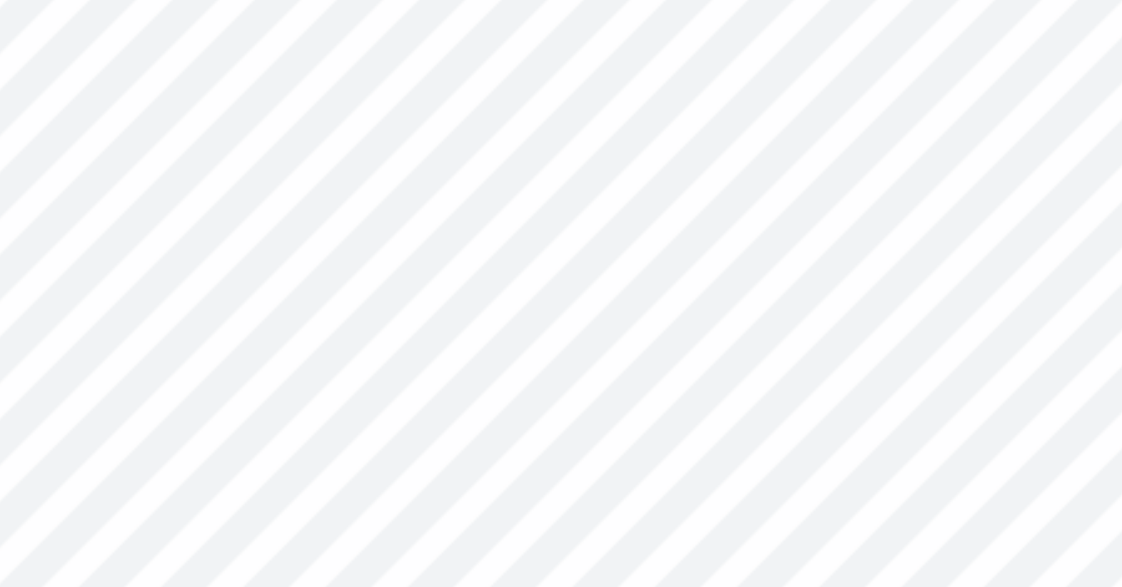
type input "0.46"
type input "7.48"
type input "0.0"
type input "7.43"
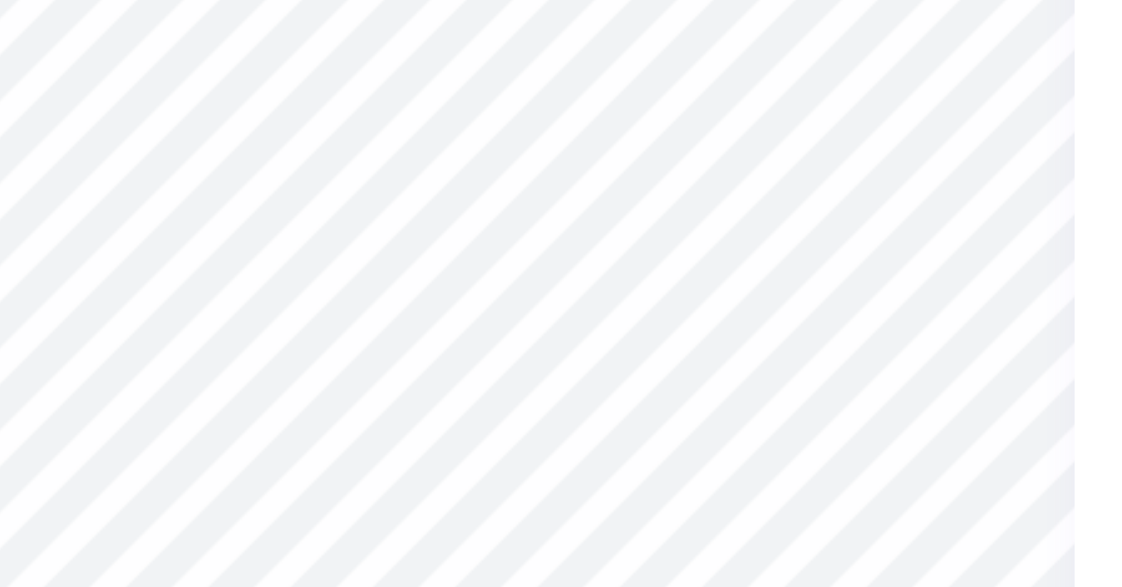
type input "0.0"
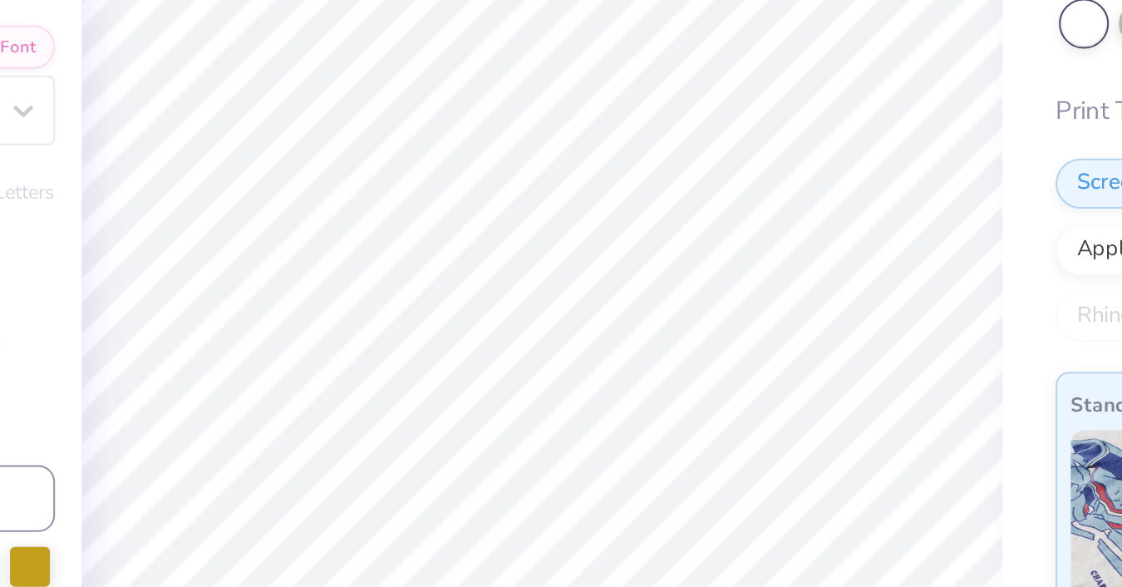
type input "1.50"
type input "0.55"
type input "6.44"
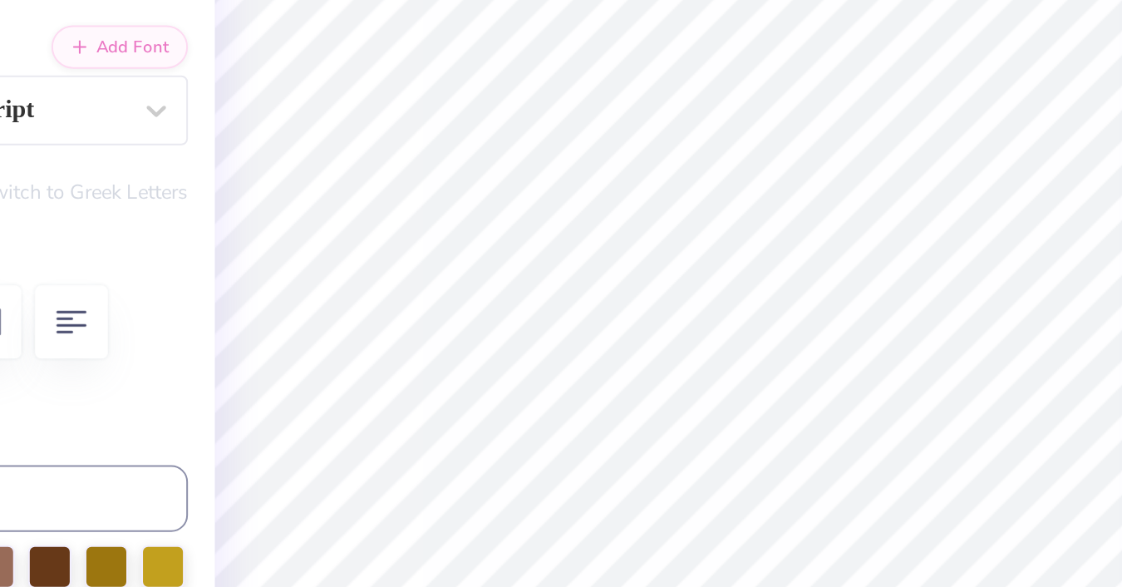
type input "0.0"
type input "1.60"
type input "0.50"
type input "6.98"
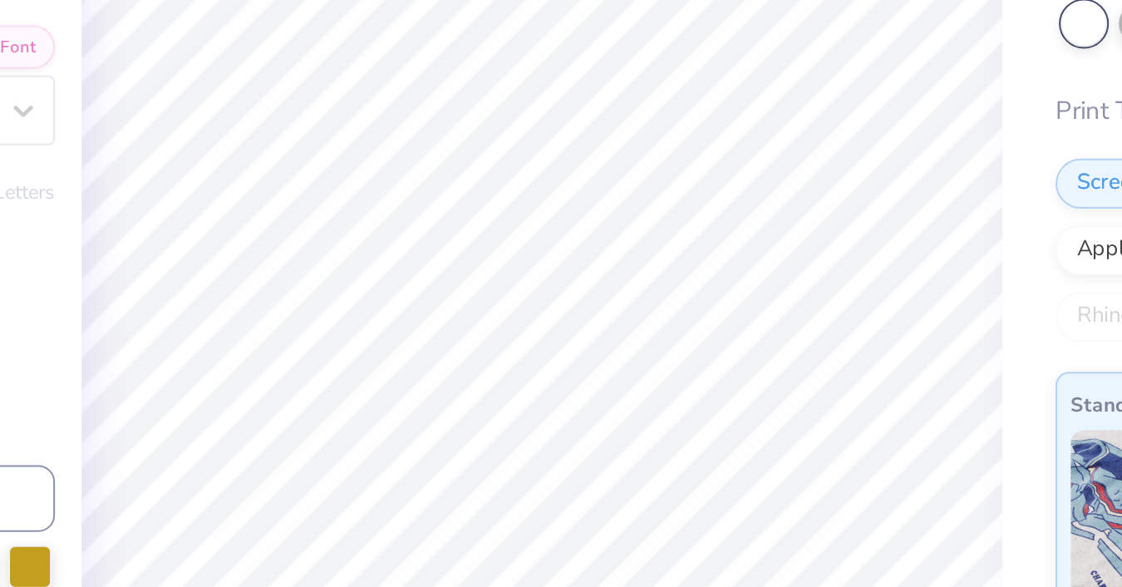
type input "0.0"
type input "1.58"
type input "0.48"
type input "6.96"
type input "0.0"
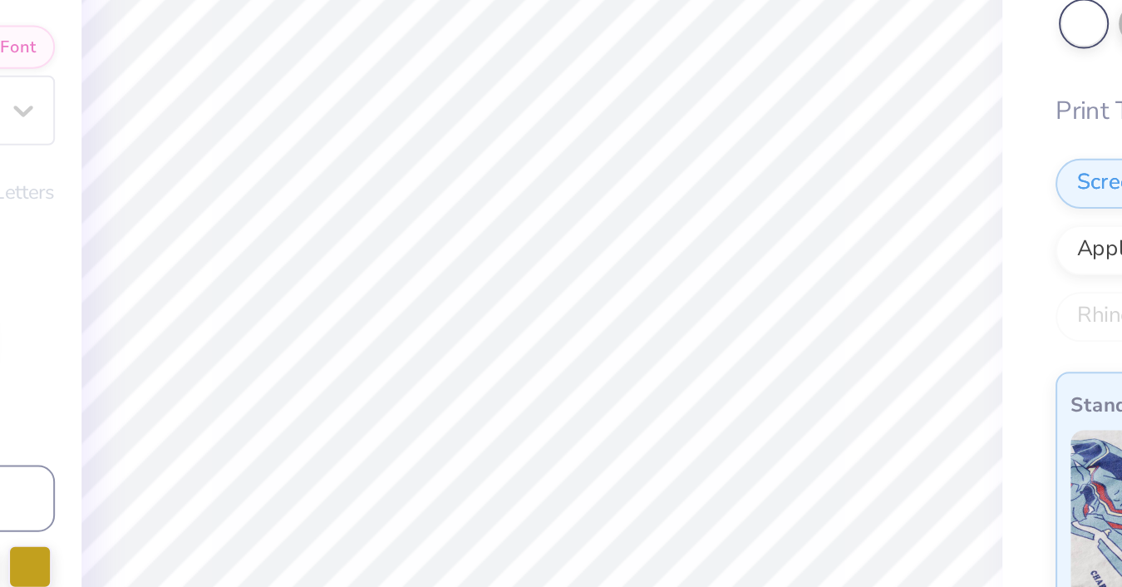
type input "1.60"
type input "0.50"
type input "6.92"
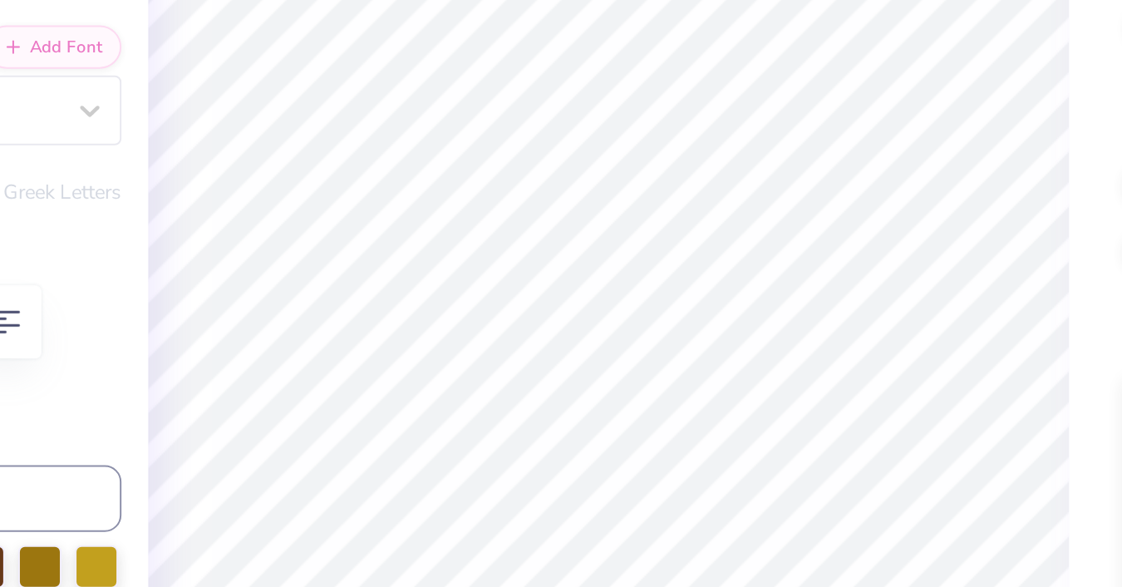
type input "0.0"
type input "1.24"
type input "0.46"
type input "7.43"
click at [811, 333] on div "Bella + Canvas [DEMOGRAPHIC_DATA]' Micro Ribbed Baby Tee Bella + Canvas # 1010B…" at bounding box center [966, 400] width 312 height 679
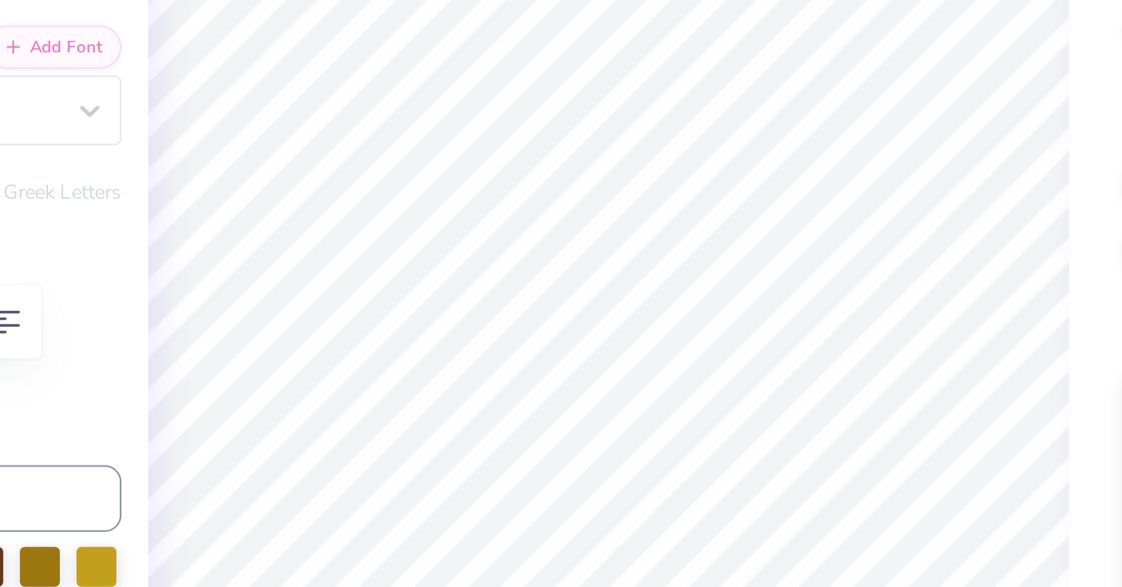
type input "0.0"
type input "1.23"
type input "7.42"
type input "0.0"
type input "0.96"
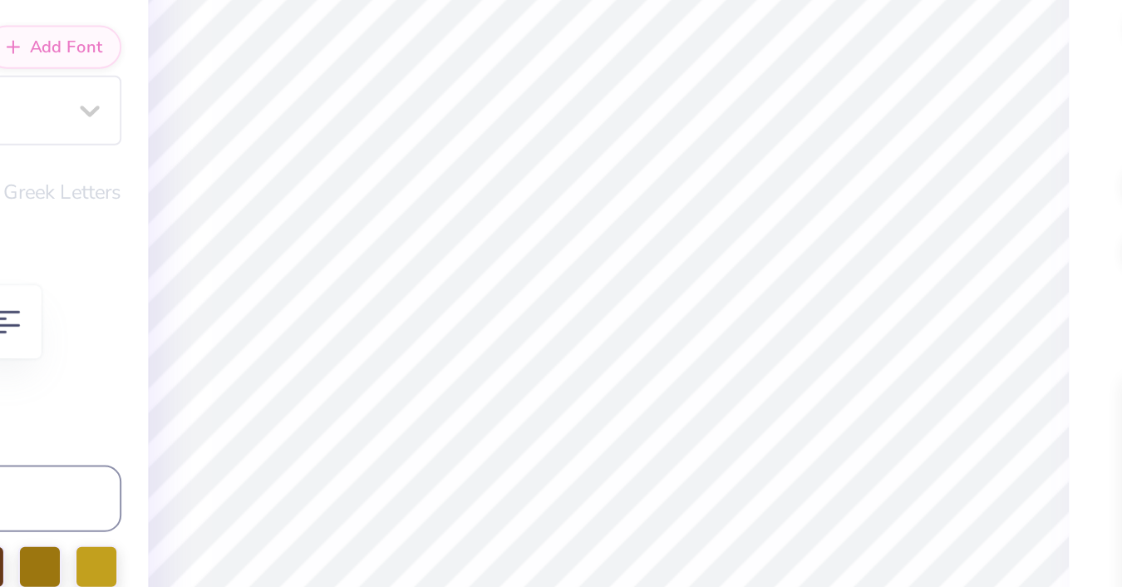
type input "0.58"
type input "7.88"
type input "0.0"
type input "0.98"
type input "0.55"
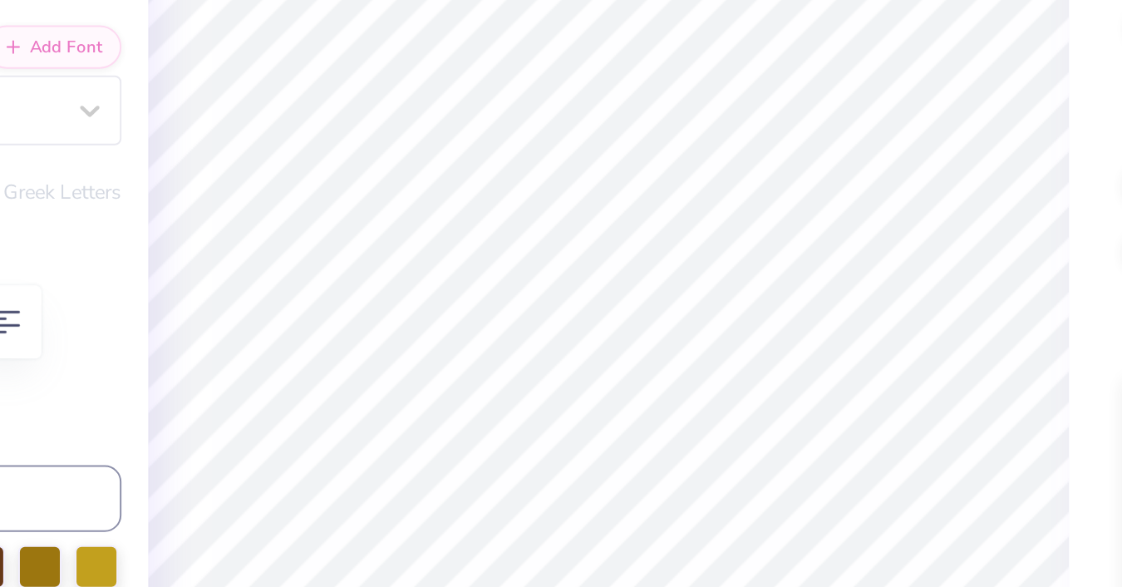
type input "7.93"
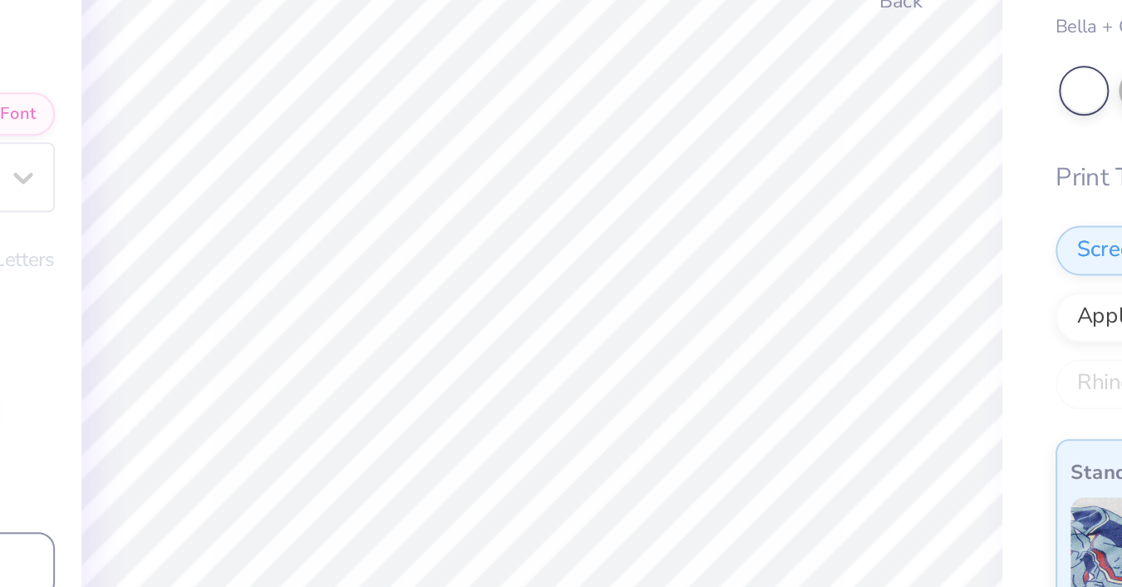
type input "0.0"
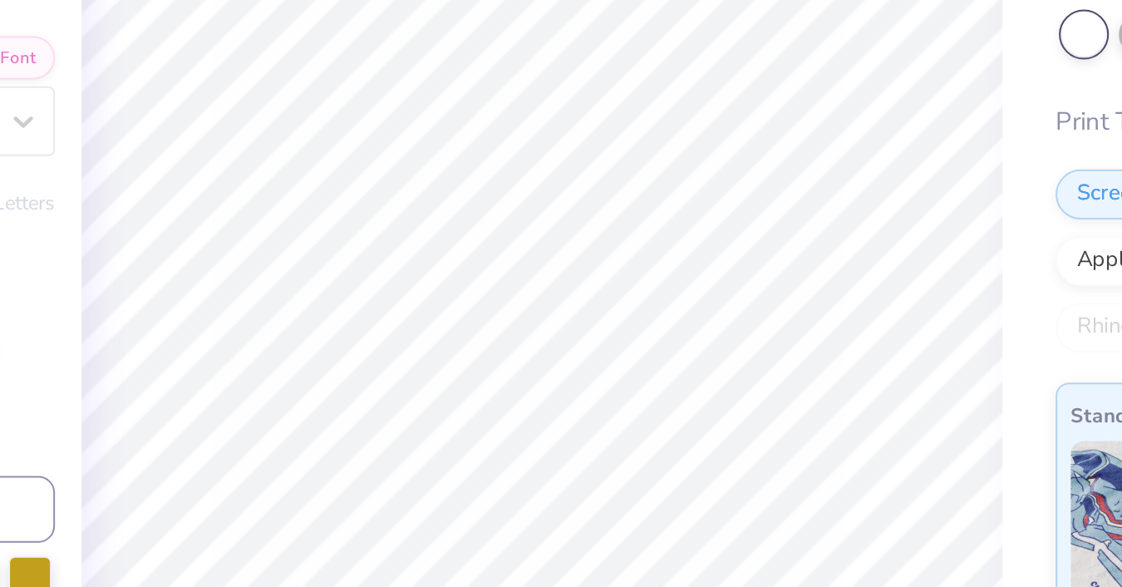
type input "0.44"
type input "0.47"
type input "3.84"
type input "-17.8"
type input "0.43"
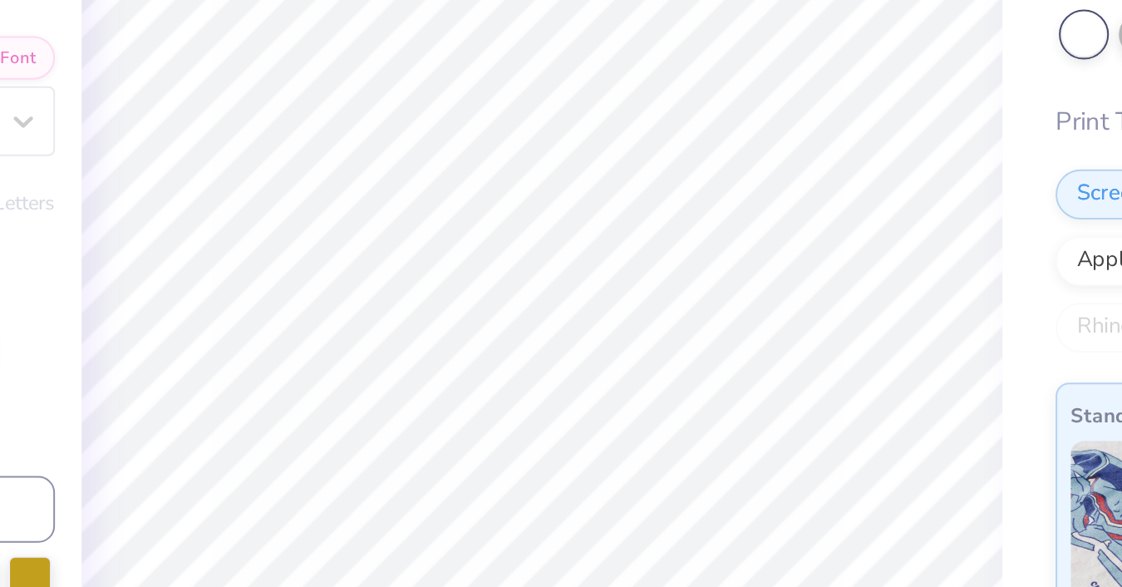
type input "3.93"
type textarea "90"
type input "0.0"
type input "0.42"
type input "0.48"
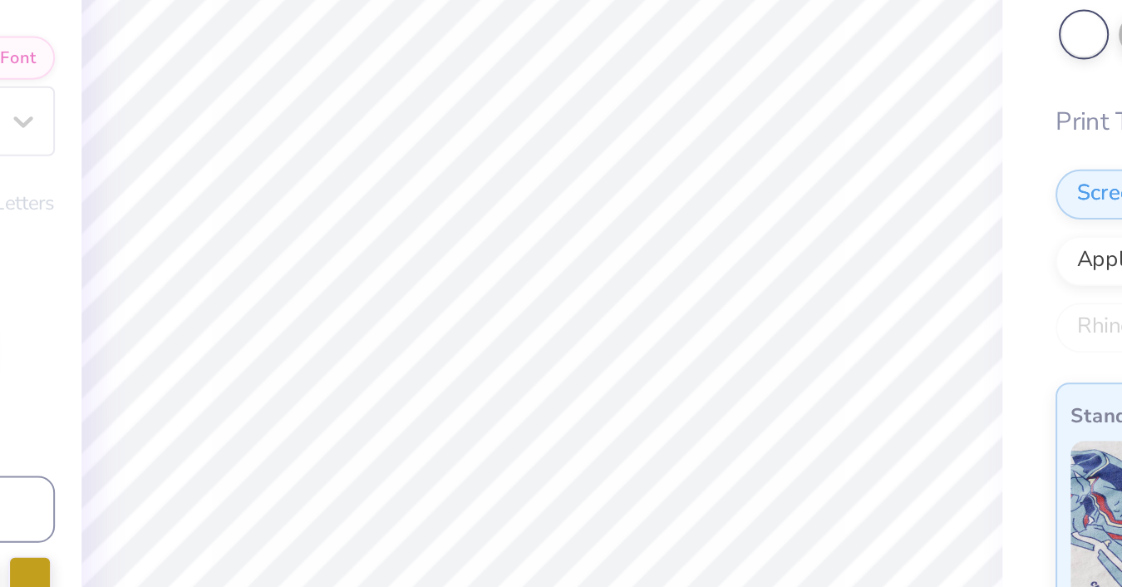
type input "0.0"
type input "0.44"
type input "0.47"
type input "-17.8"
type textarea "1990"
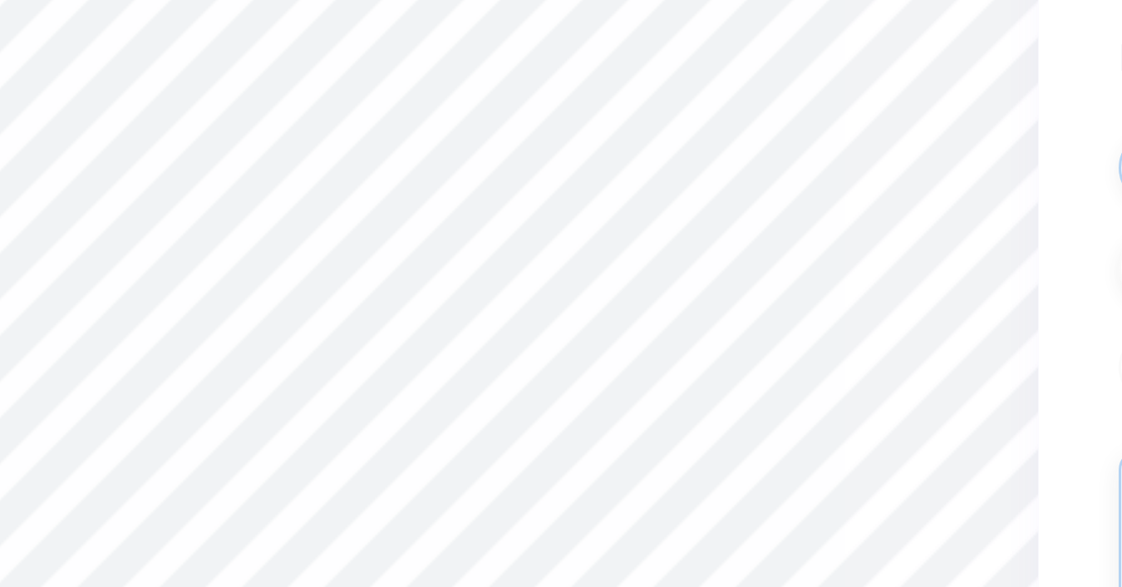
type input "0.0"
type input "1.00"
type input "0.50"
type input "3.86"
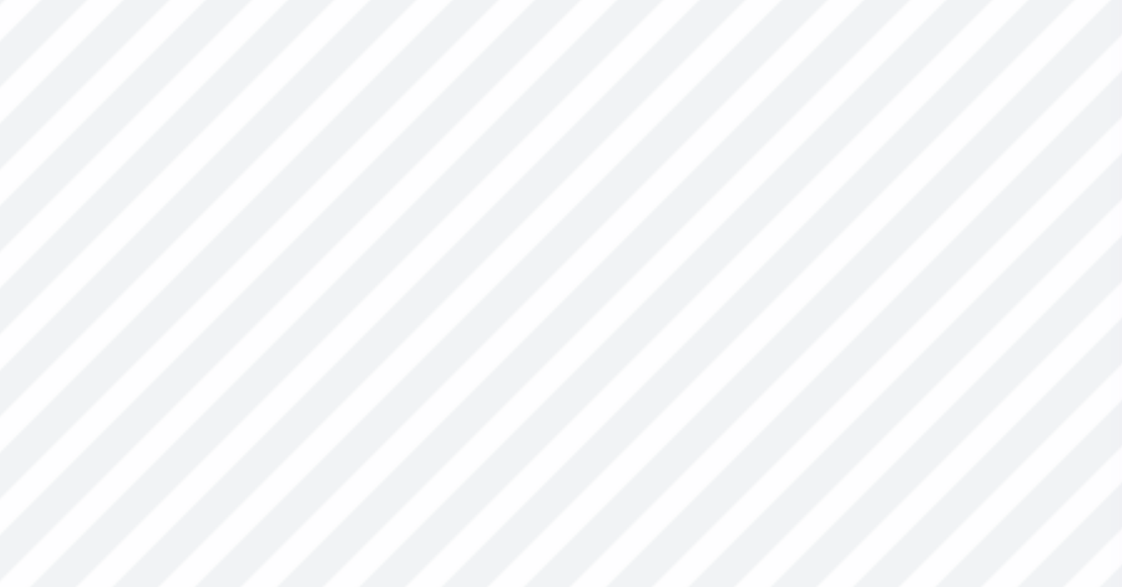
type input "0.0"
type input "0.81"
type input "0.51"
type input "4.75"
type input "-4.4"
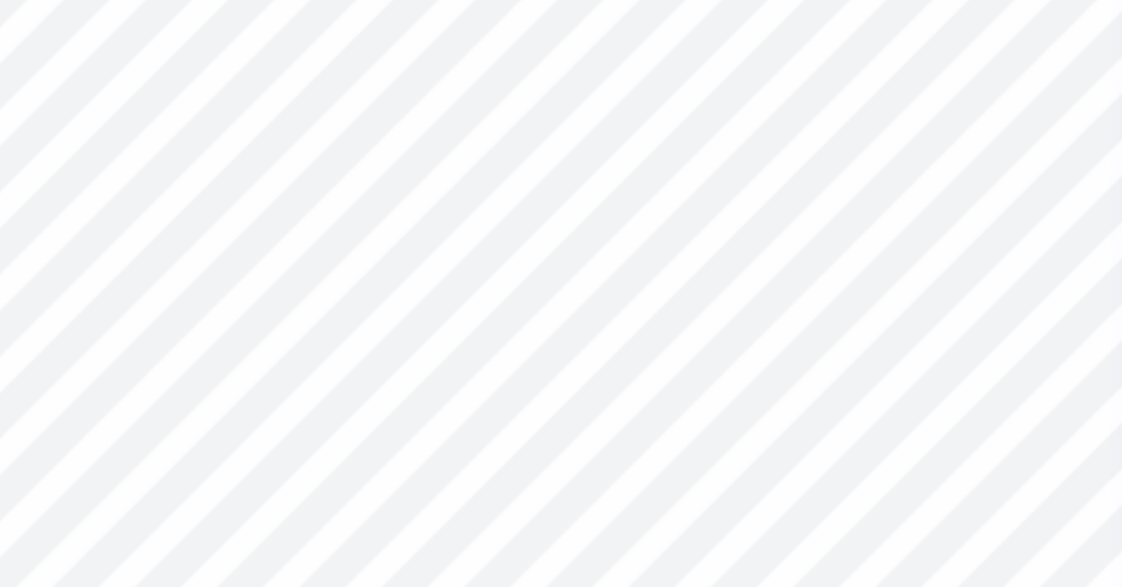
type textarea "L&F"
type input "1.03"
type input "0.45"
type input "5.29"
type input "0.0"
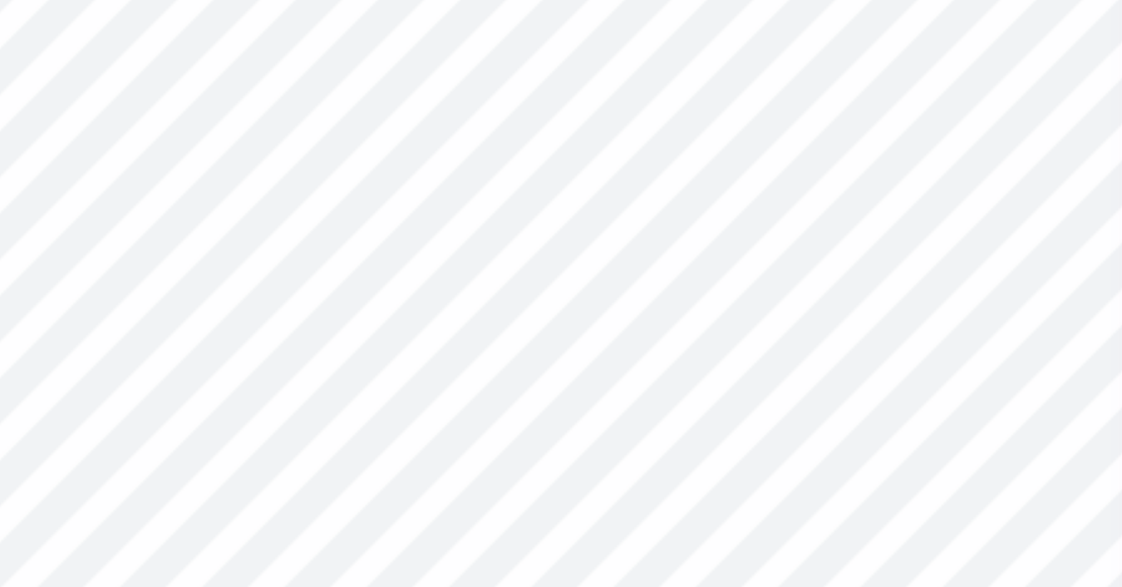
type input "1.07"
type input "0.52"
type input "4.77"
type input "0.0"
type input "2.89"
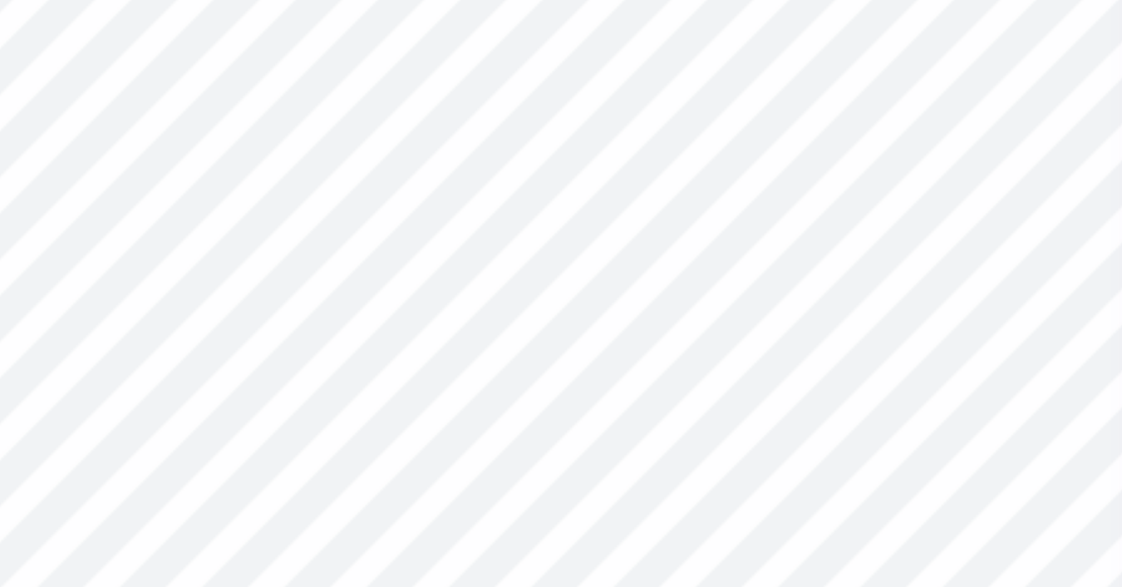
type input "2.93"
type input "3.78"
type input "3.18"
type input "3.22"
type input "3.00"
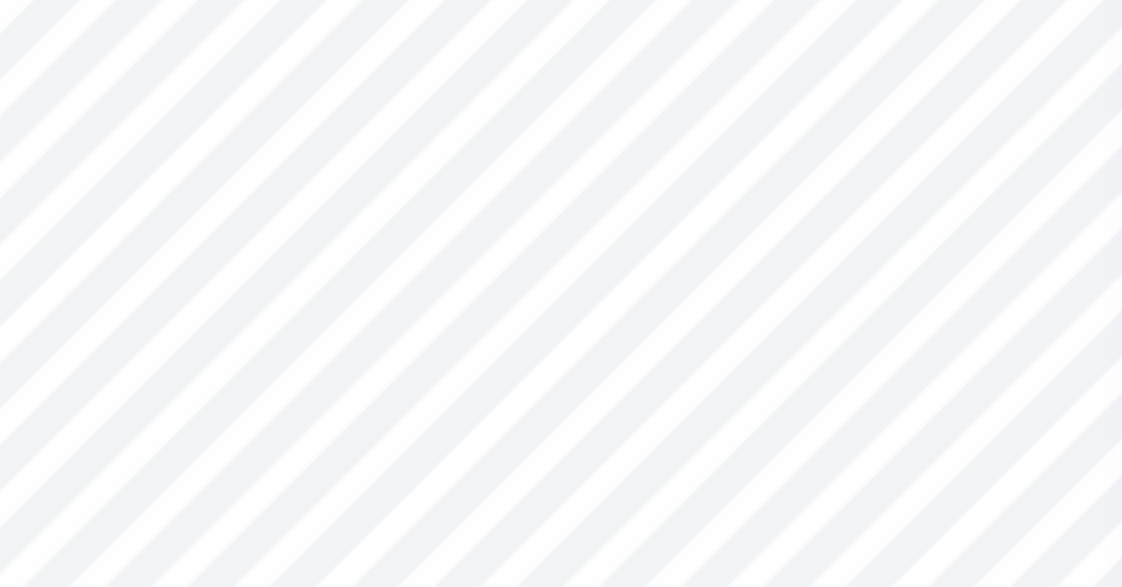
type input "2.82"
type input "2.85"
type input "3.36"
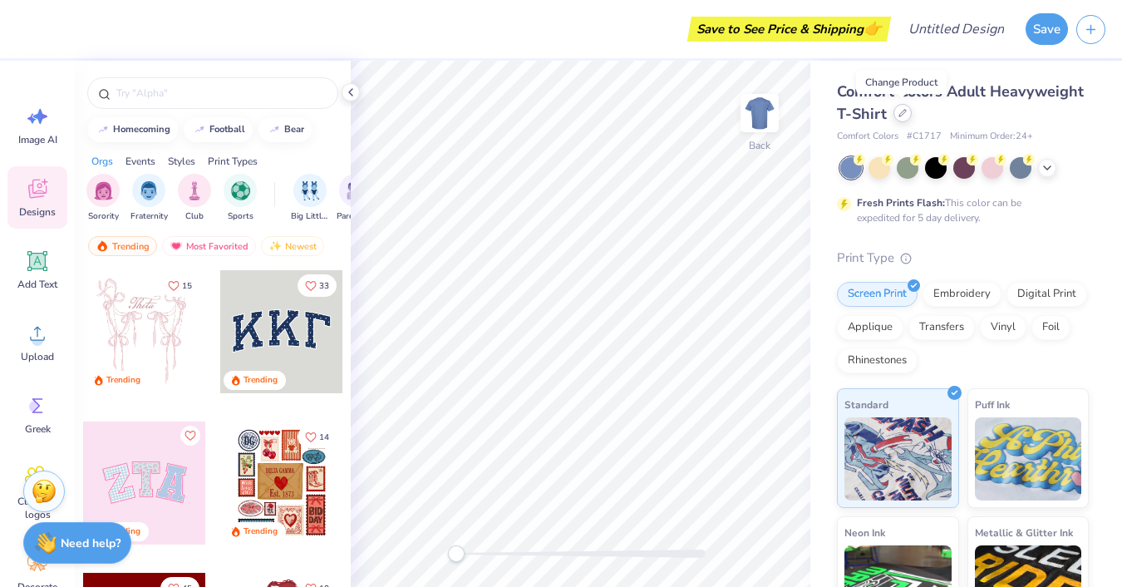
click at [900, 121] on div at bounding box center [902, 113] width 18 height 18
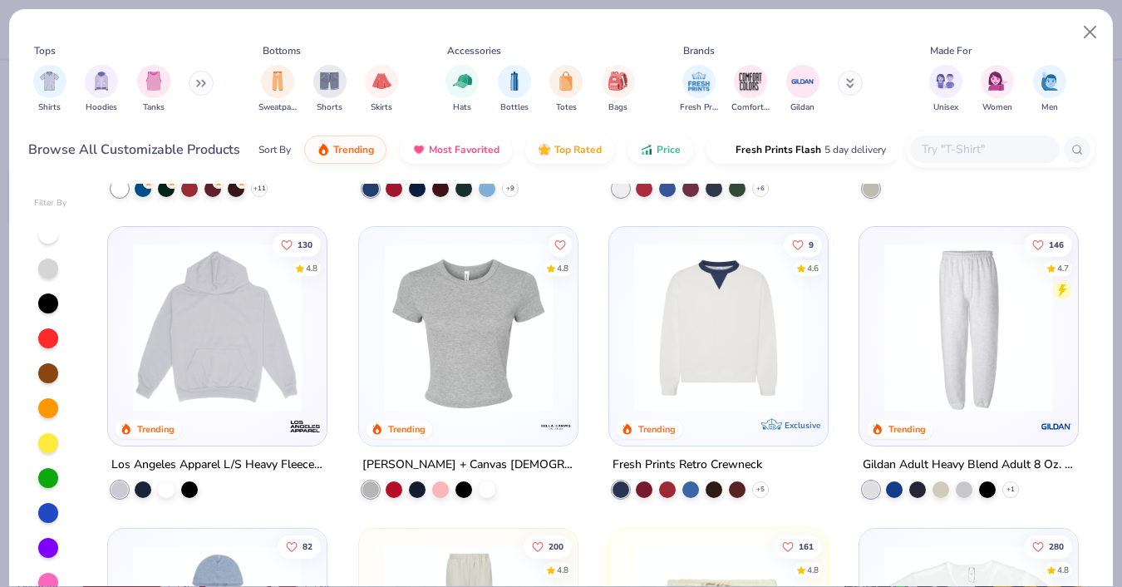
scroll to position [1481, 0]
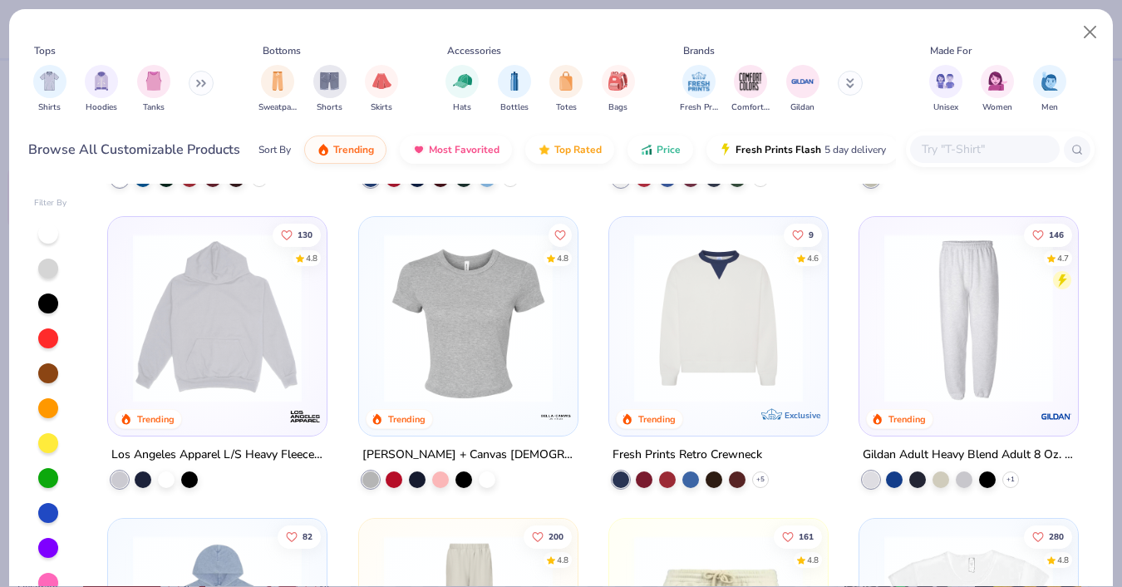
click at [499, 372] on img at bounding box center [468, 317] width 185 height 169
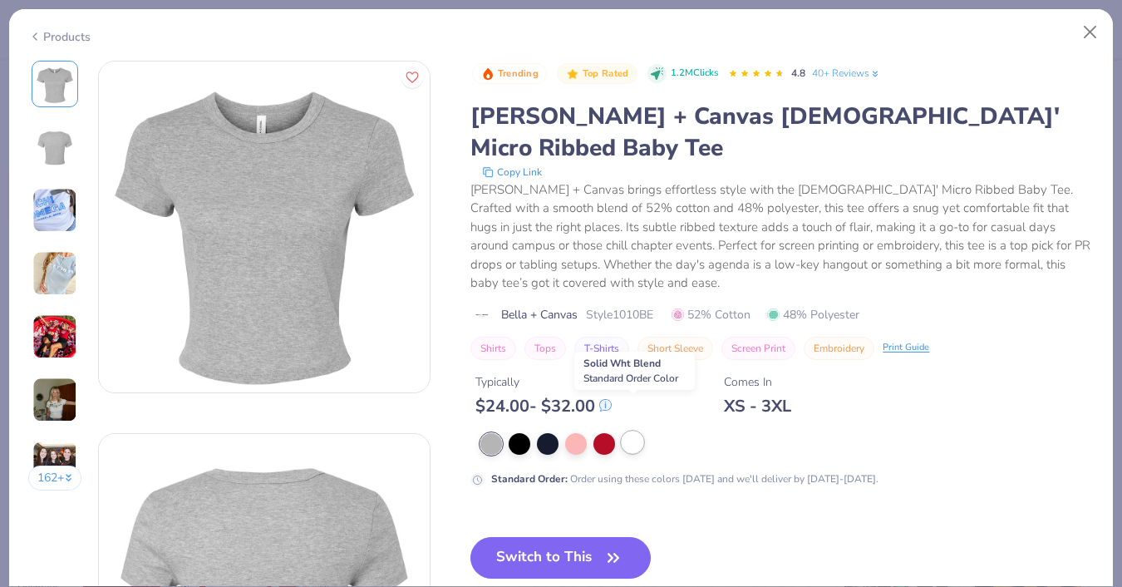
click at [626, 431] on div at bounding box center [632, 442] width 22 height 22
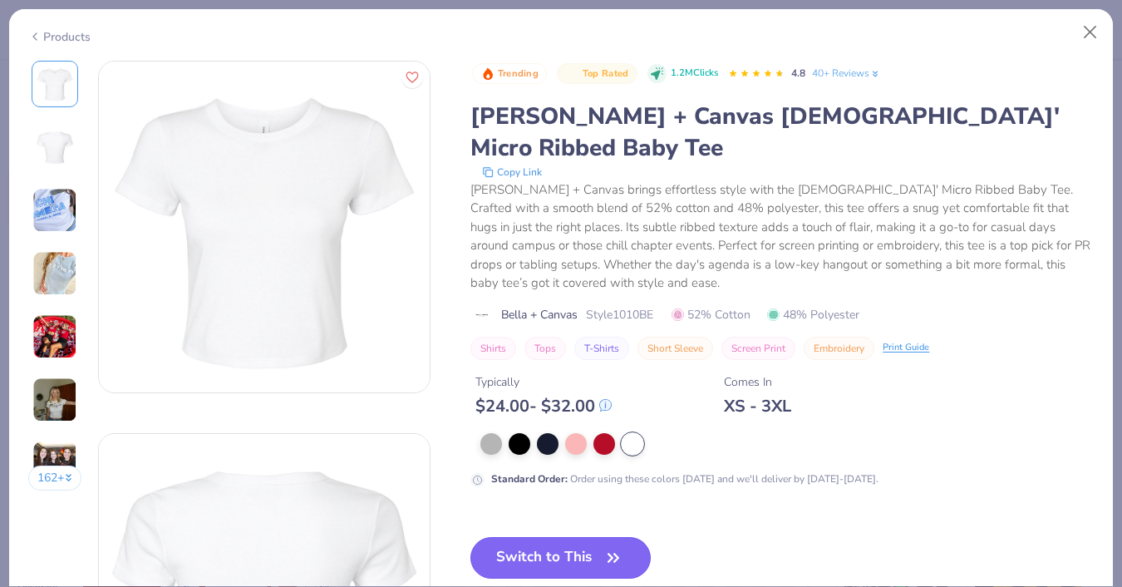
click at [595, 537] on button "Switch to This" at bounding box center [560, 558] width 180 height 42
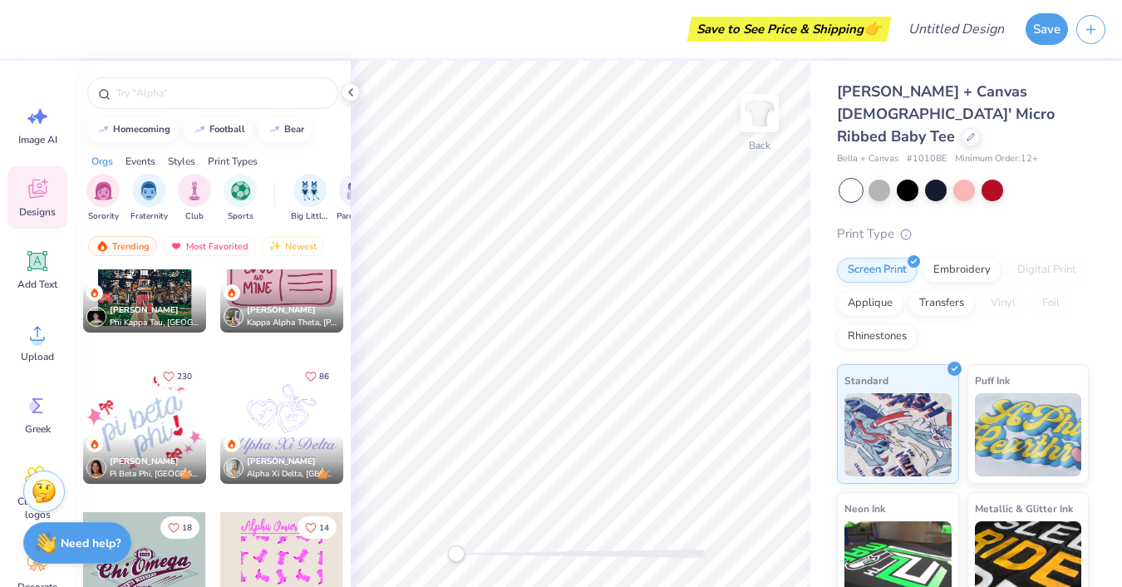
scroll to position [6564, 0]
click at [259, 422] on div at bounding box center [281, 420] width 123 height 123
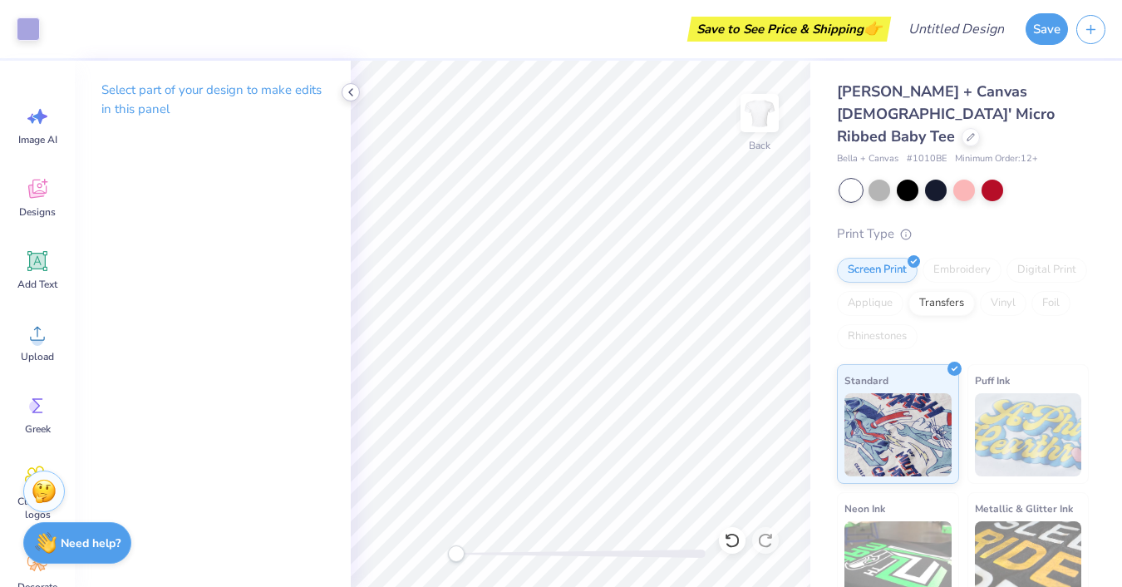
click at [352, 91] on icon at bounding box center [350, 92] width 13 height 13
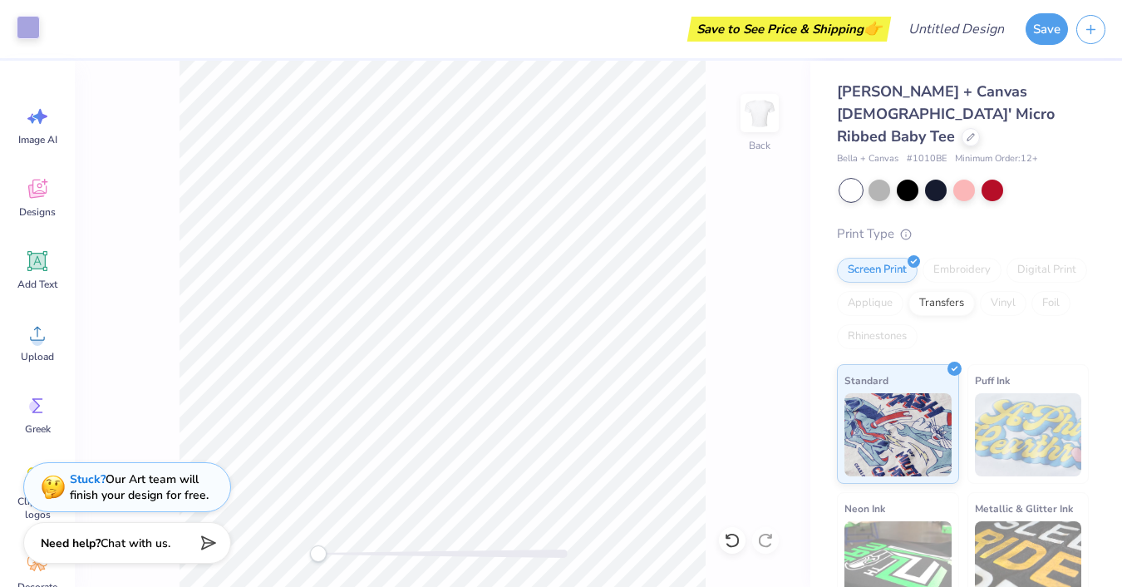
click at [27, 29] on div at bounding box center [28, 27] width 23 height 23
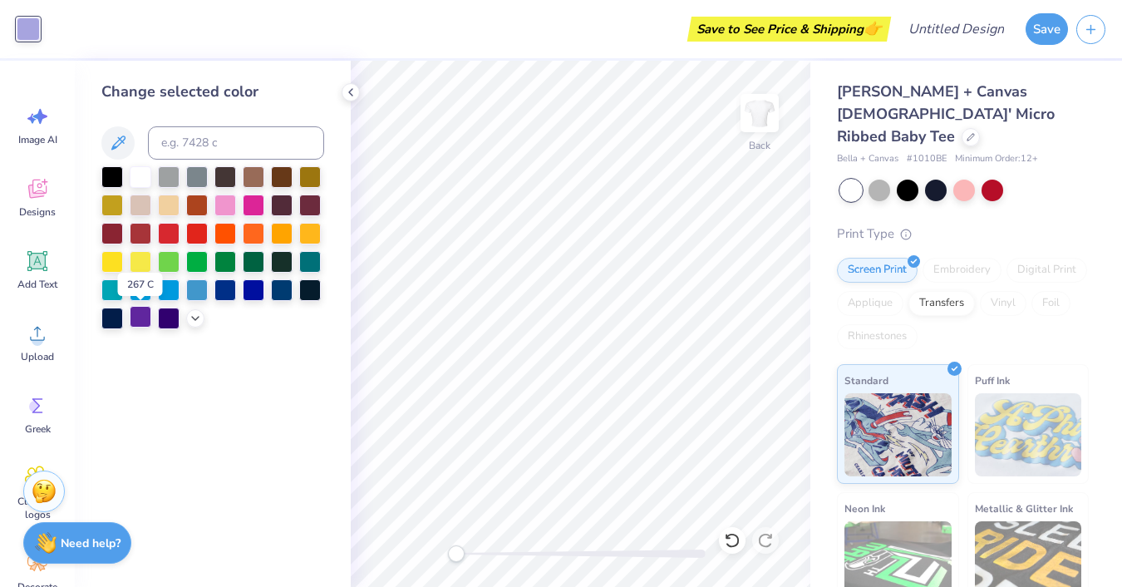
click at [138, 319] on div at bounding box center [141, 317] width 22 height 22
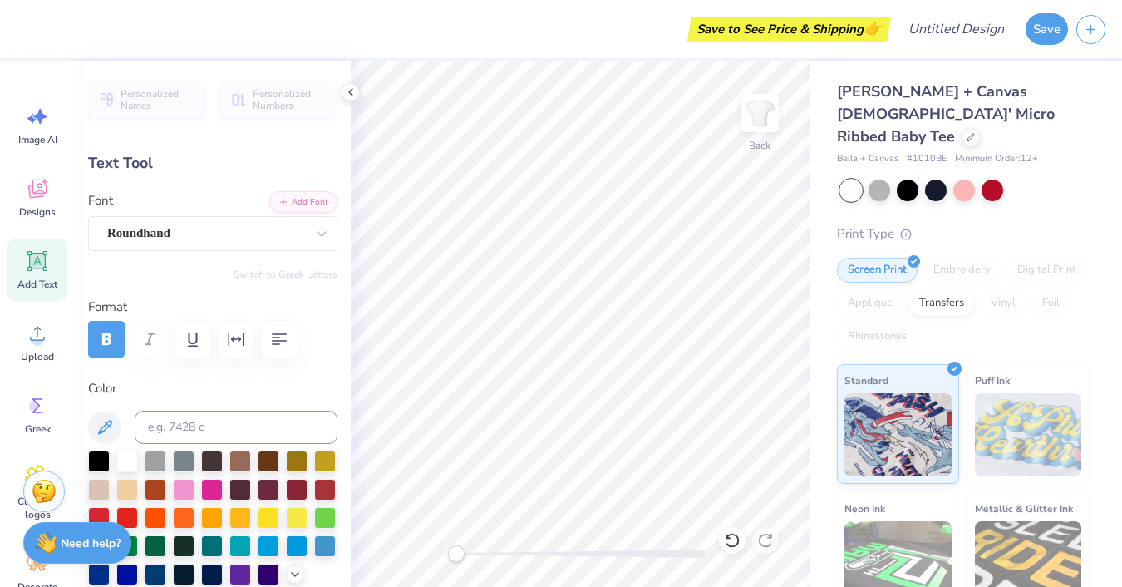
scroll to position [0, 7]
type textarea "alpha Kappa Delta Phi"
type input "11.02"
type input "1.17"
type input "6.85"
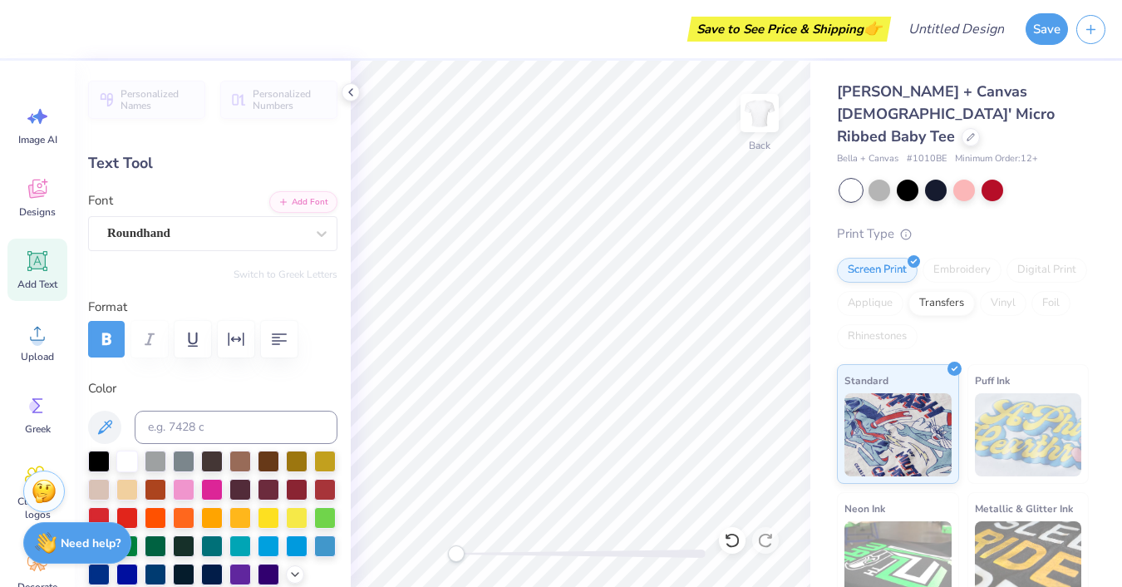
type input "8.61"
type input "0.91"
type input "7.11"
click at [818, 415] on div "Bella + Canvas [DEMOGRAPHIC_DATA]' Micro Ribbed Baby Tee Bella + Canvas # 1010B…" at bounding box center [966, 400] width 312 height 679
type input "0.0"
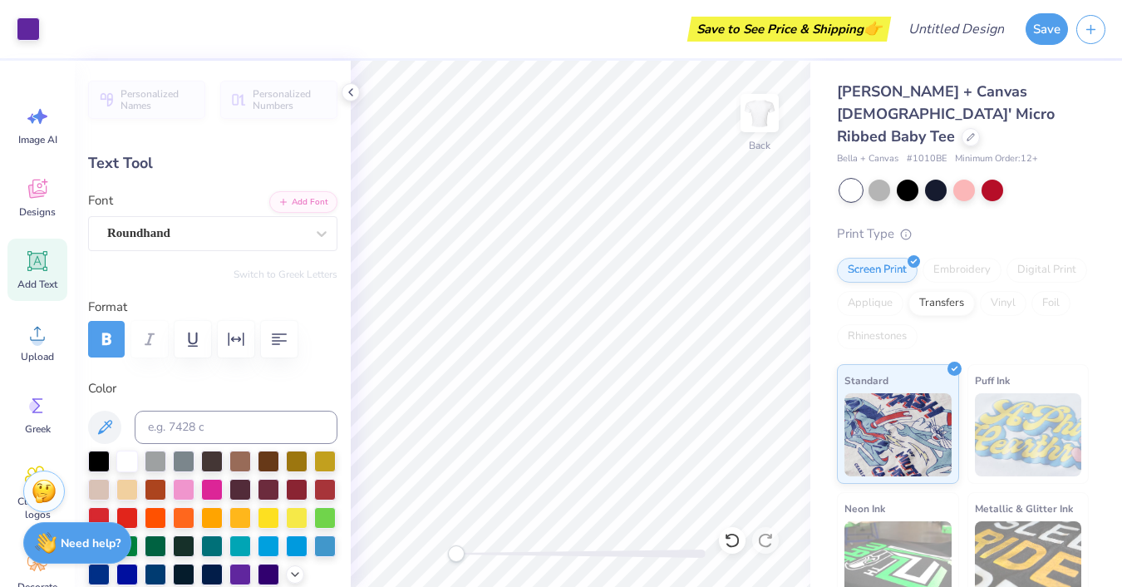
type input "0.97"
type input "7.08"
type input "0.0"
type input "4.82"
type input "0.26"
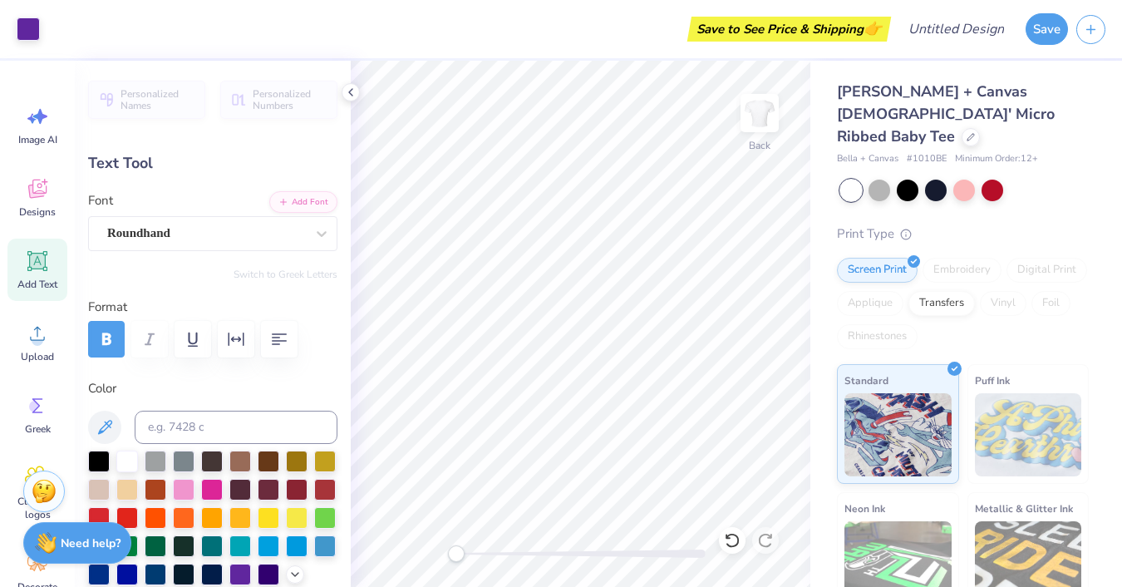
type input "8.03"
type textarea "LOVE AND FRIENDSHIP"
type input "0.94"
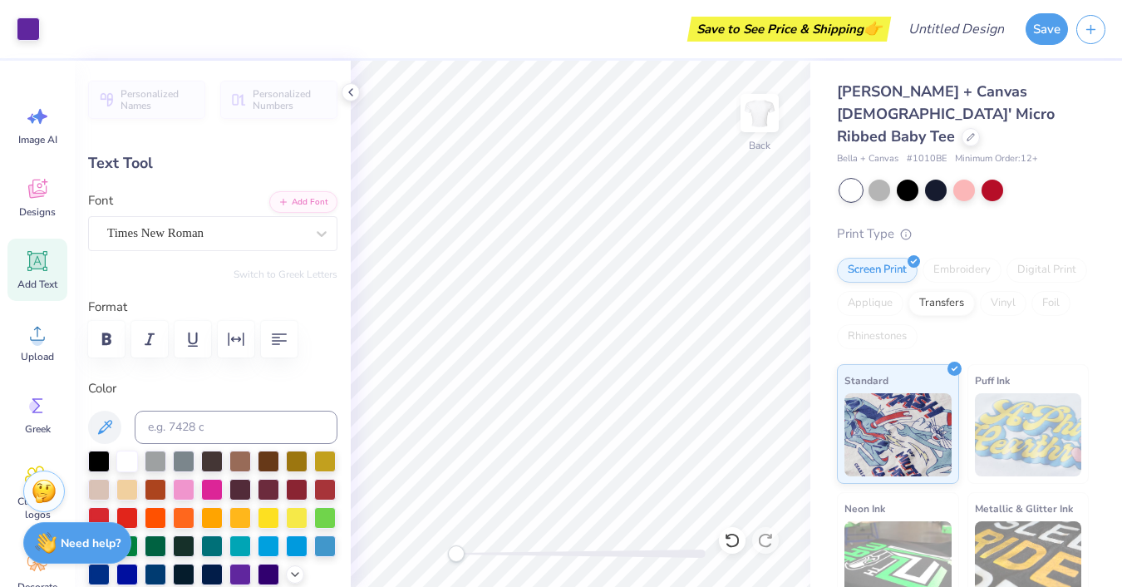
type input "0.45"
type input "5.07"
type textarea "1990.."
click at [354, 91] on icon at bounding box center [350, 92] width 13 height 13
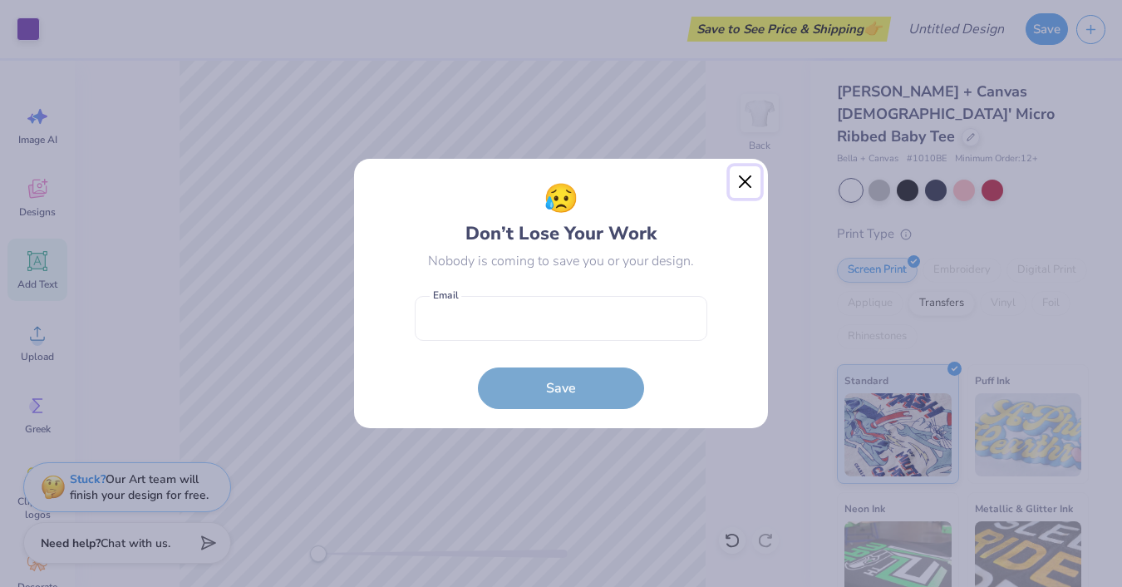
click at [744, 182] on button "Close" at bounding box center [745, 182] width 32 height 32
